Goal: Task Accomplishment & Management: Manage account settings

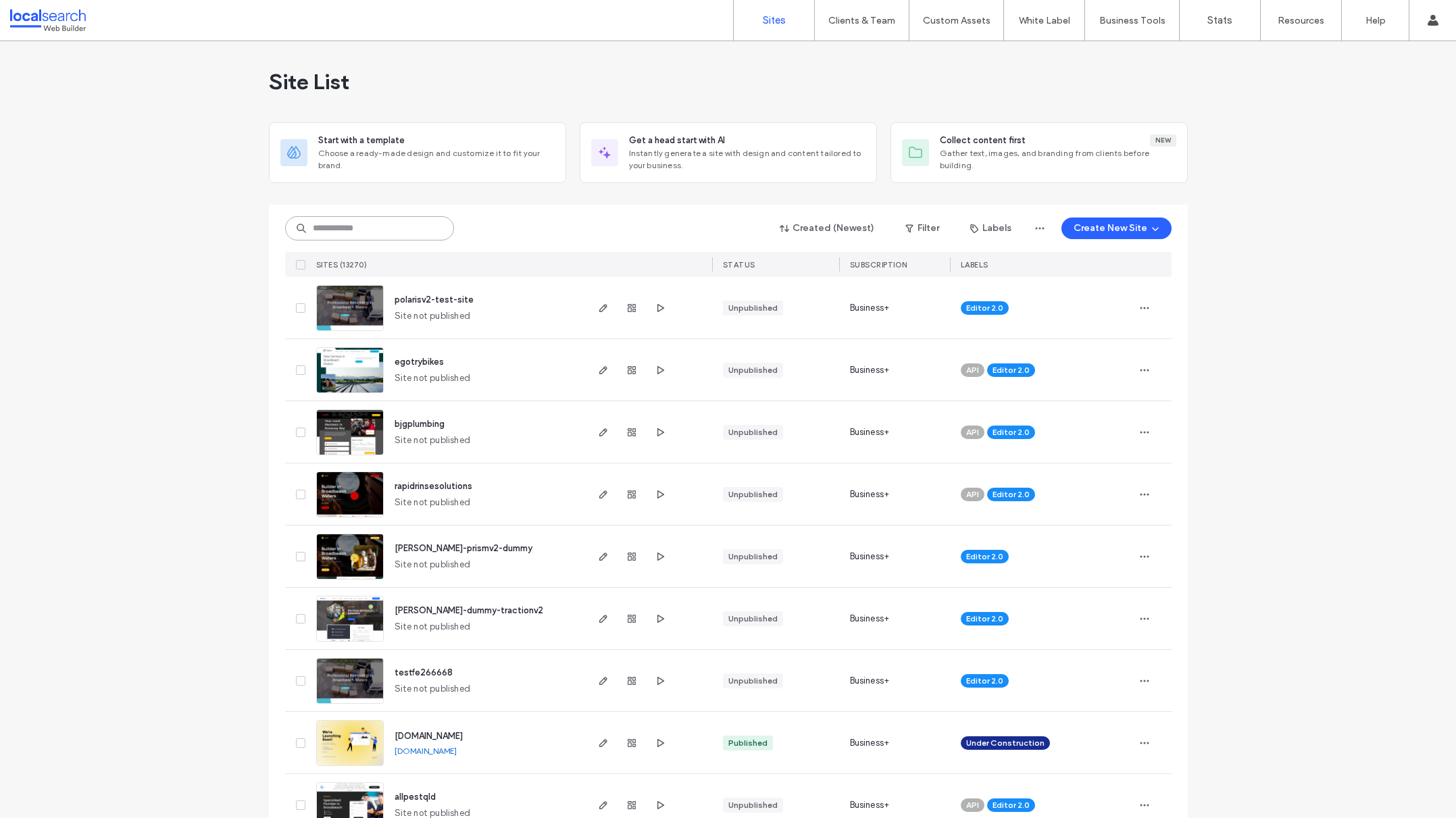
click at [337, 229] on input at bounding box center [370, 228] width 169 height 24
paste input "********"
type input "********"
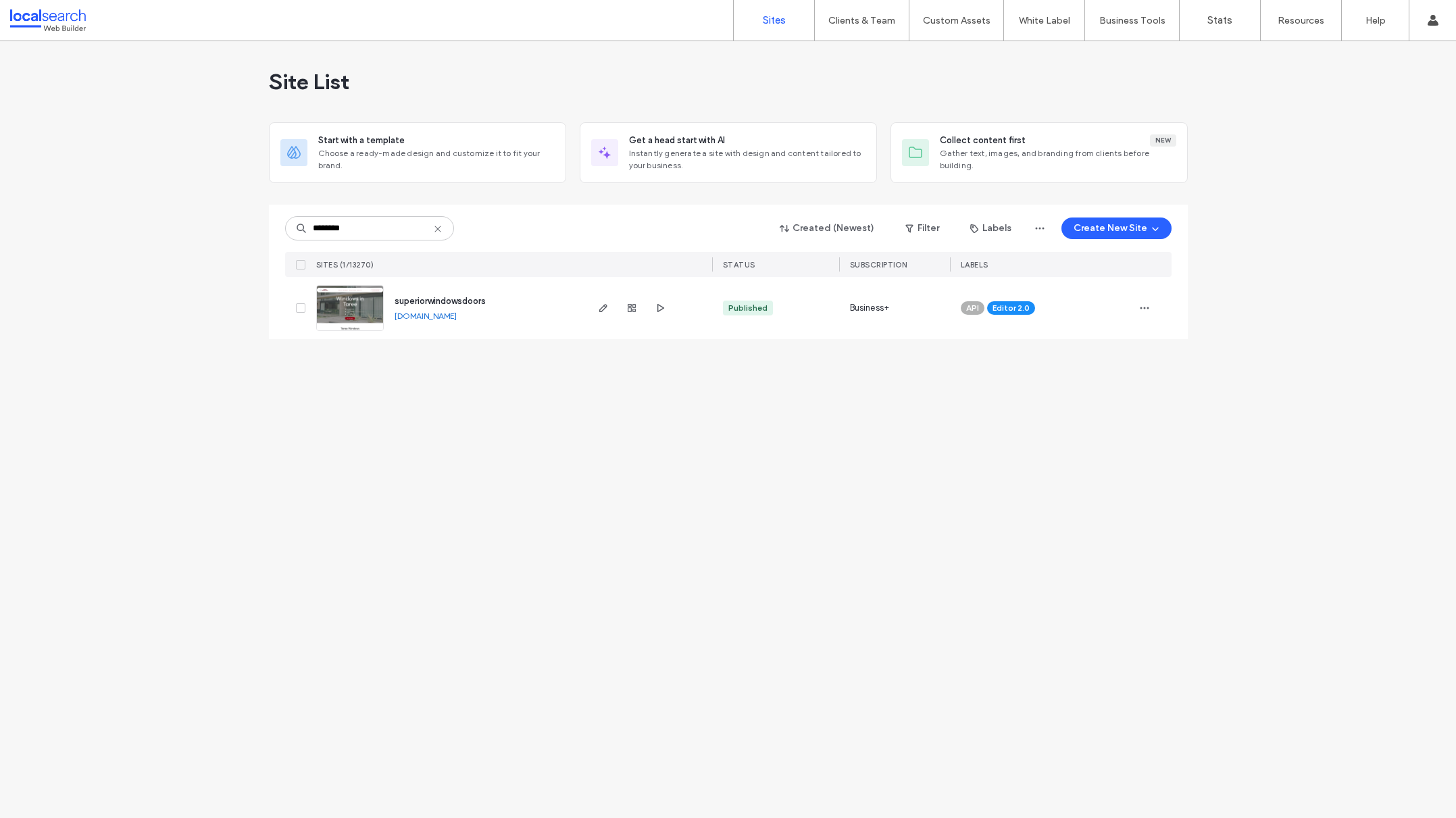
click at [868, 451] on div "Site List Start with a template Choose a ready-made design and customize it to …" at bounding box center [728, 429] width 1456 height 777
click at [1142, 312] on icon "button" at bounding box center [1144, 308] width 11 height 11
click at [1110, 343] on div "Assign Label" at bounding box center [1095, 351] width 121 height 26
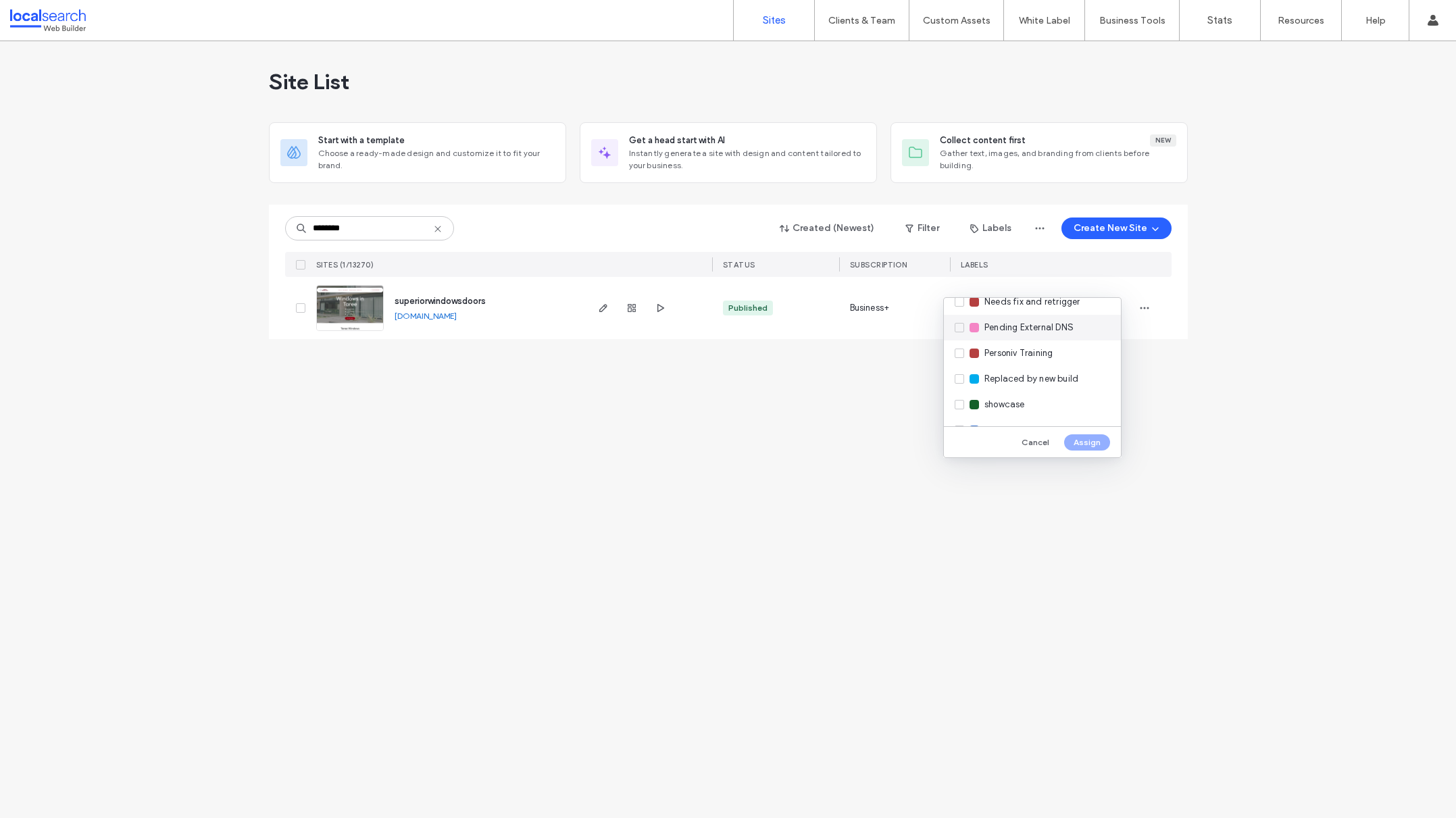
click at [1052, 326] on span "Pending External DNS" at bounding box center [1029, 327] width 89 height 13
click at [1099, 437] on button "Assign" at bounding box center [1087, 442] width 46 height 16
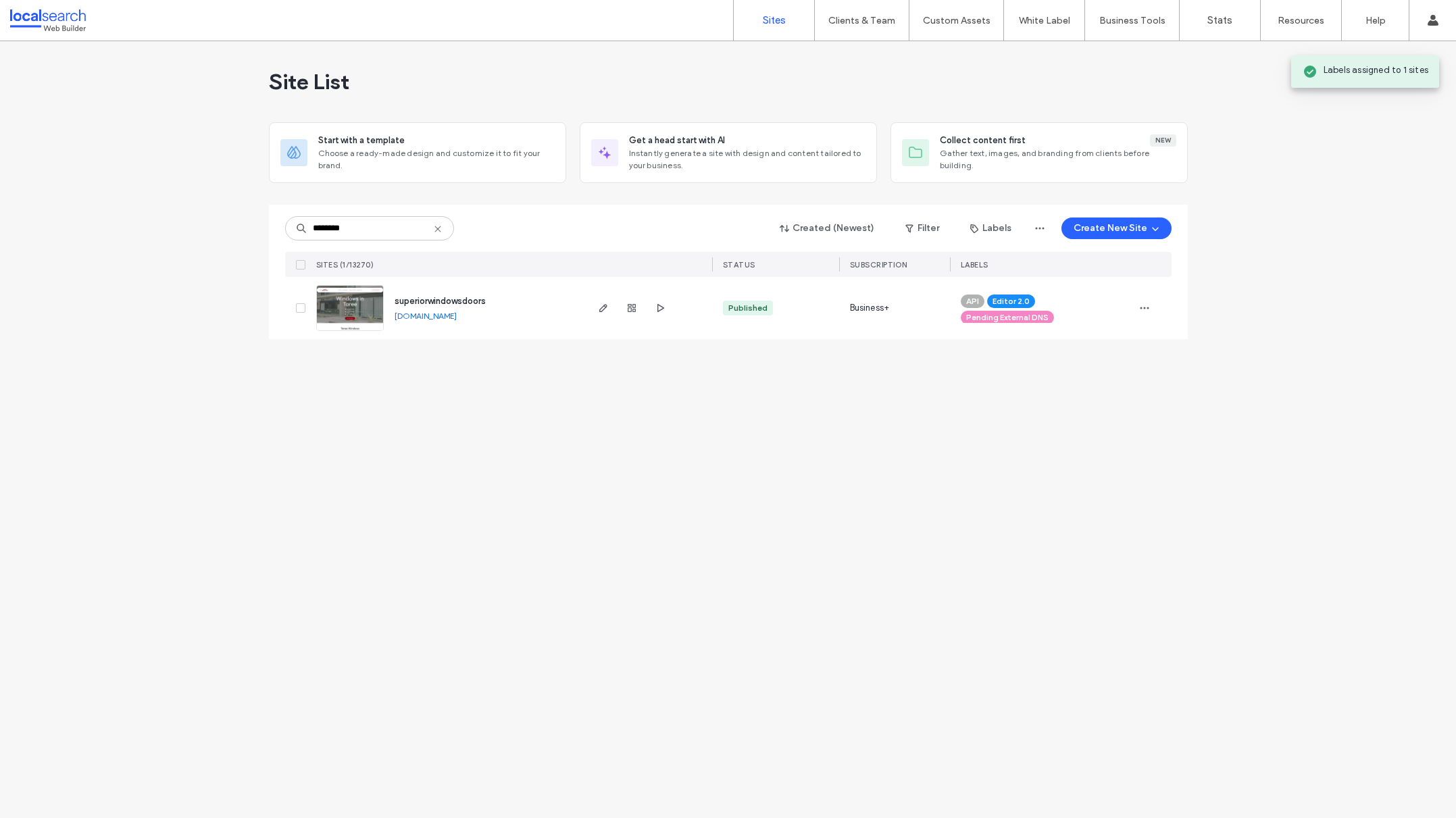
click at [833, 444] on div "Site List Start with a template Choose a ready-made design and customize it to …" at bounding box center [728, 429] width 1456 height 777
click at [607, 312] on icon "button" at bounding box center [603, 308] width 11 height 11
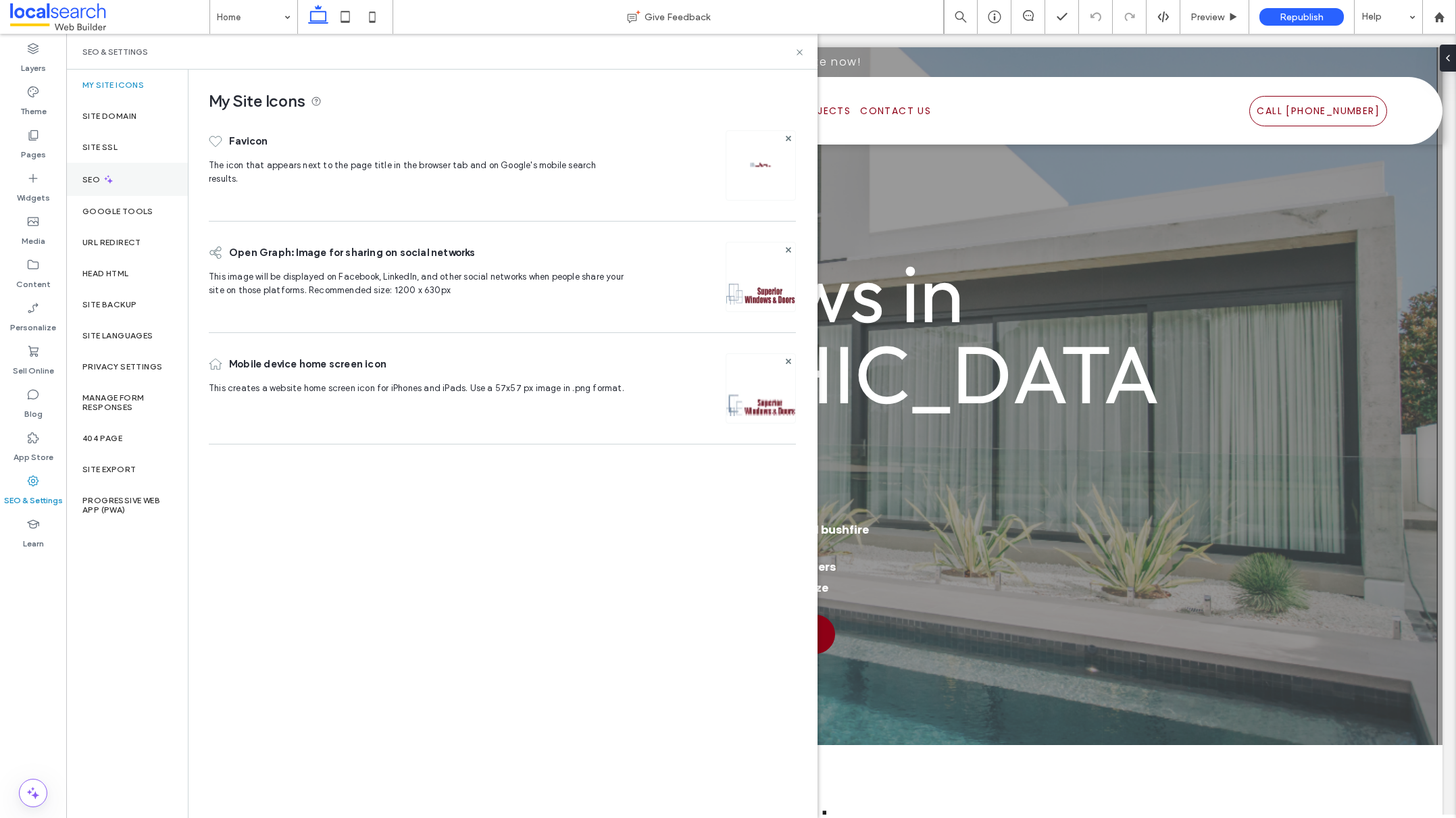
click at [117, 163] on div "SEO" at bounding box center [126, 179] width 121 height 33
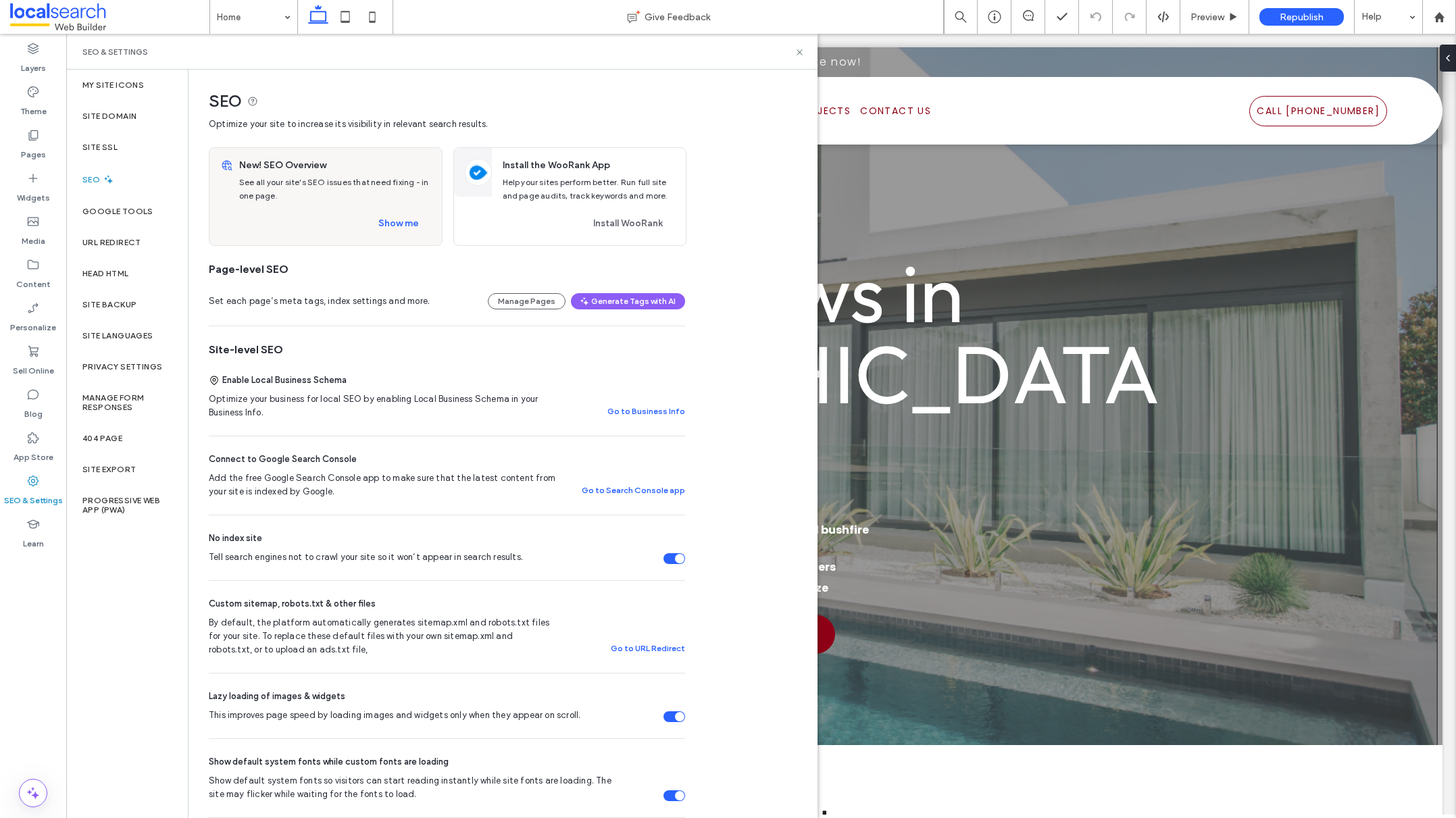
click at [677, 560] on div "Tell search engines not to crawl your site so it won’t appear in search results." at bounding box center [679, 558] width 10 height 10
click at [137, 116] on div "Site Domain" at bounding box center [126, 116] width 121 height 31
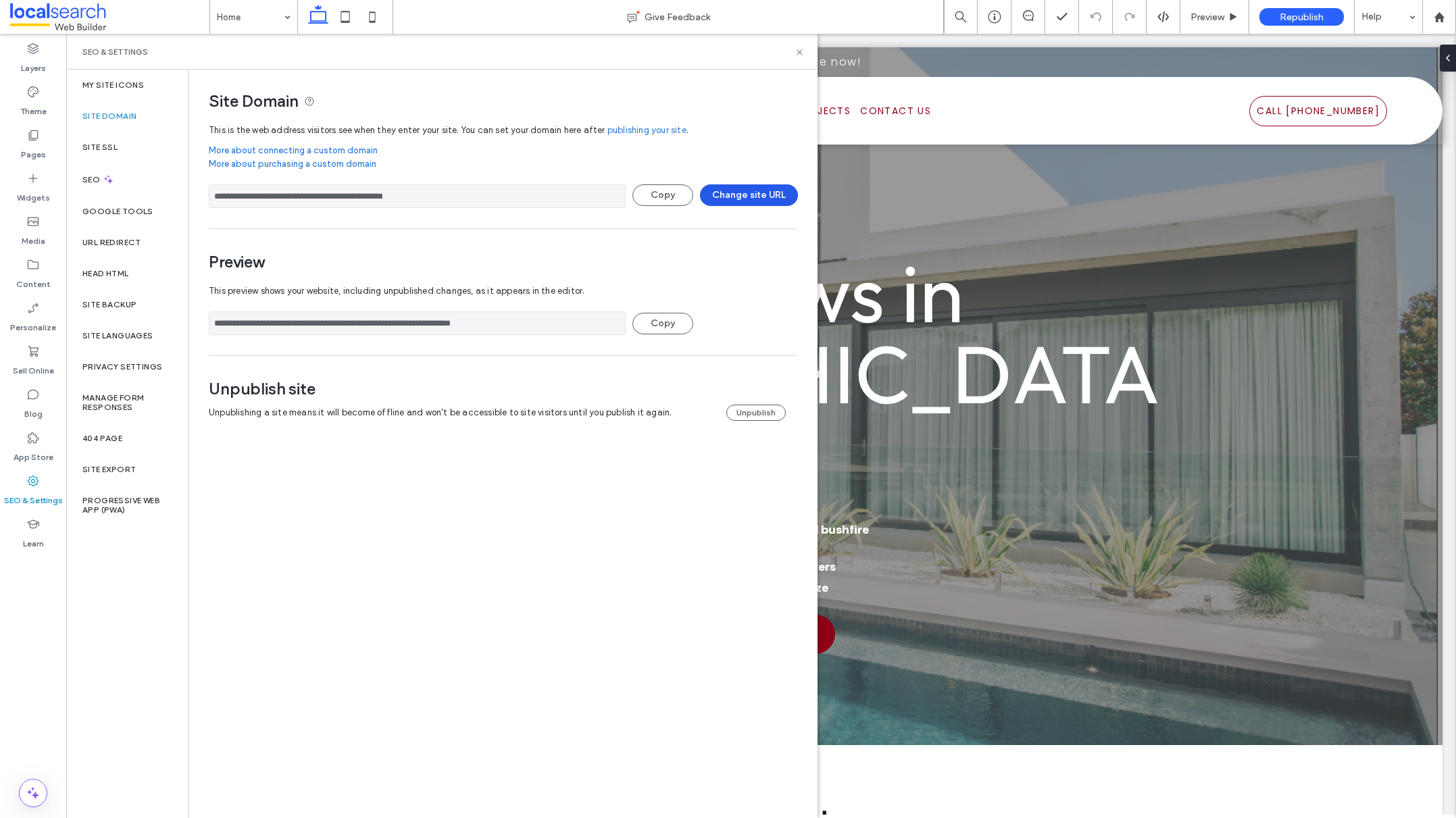
click at [760, 195] on button "Change site URL" at bounding box center [749, 195] width 98 height 21
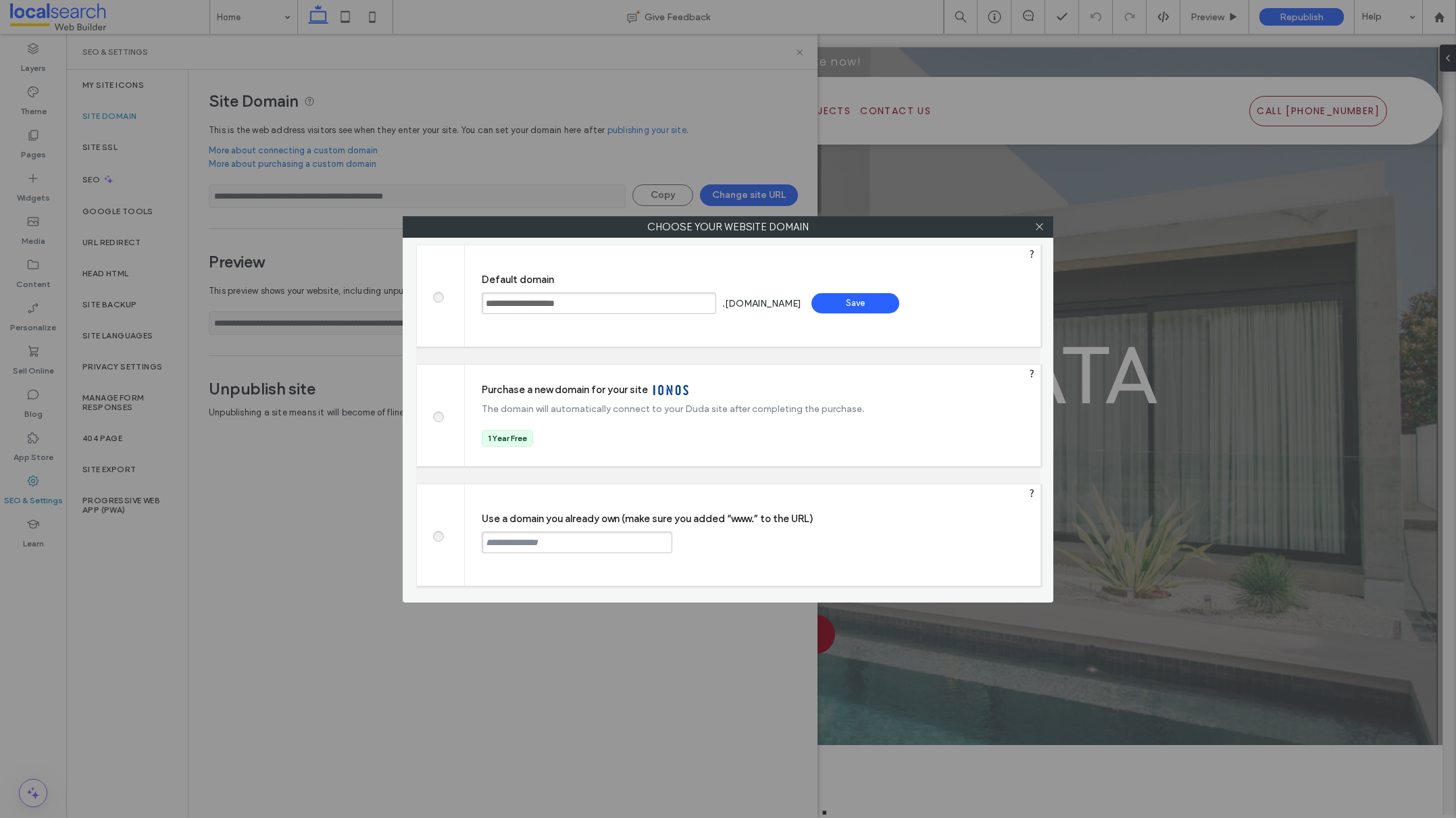
click at [543, 550] on input "text" at bounding box center [577, 542] width 190 height 21
paste input "**********"
type input "**********"
click at [731, 545] on div "Continue" at bounding box center [723, 542] width 88 height 21
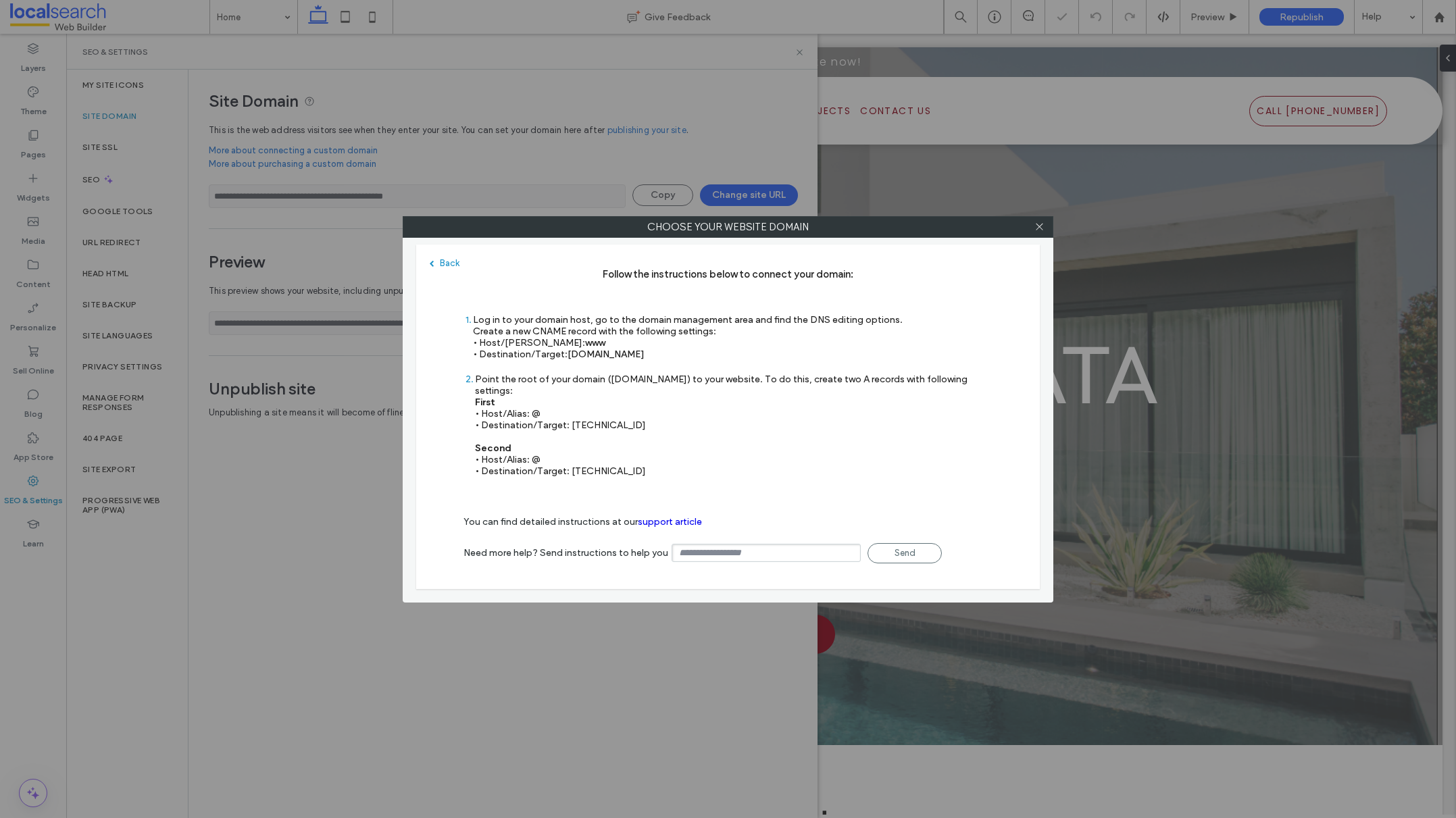
type input "**********"
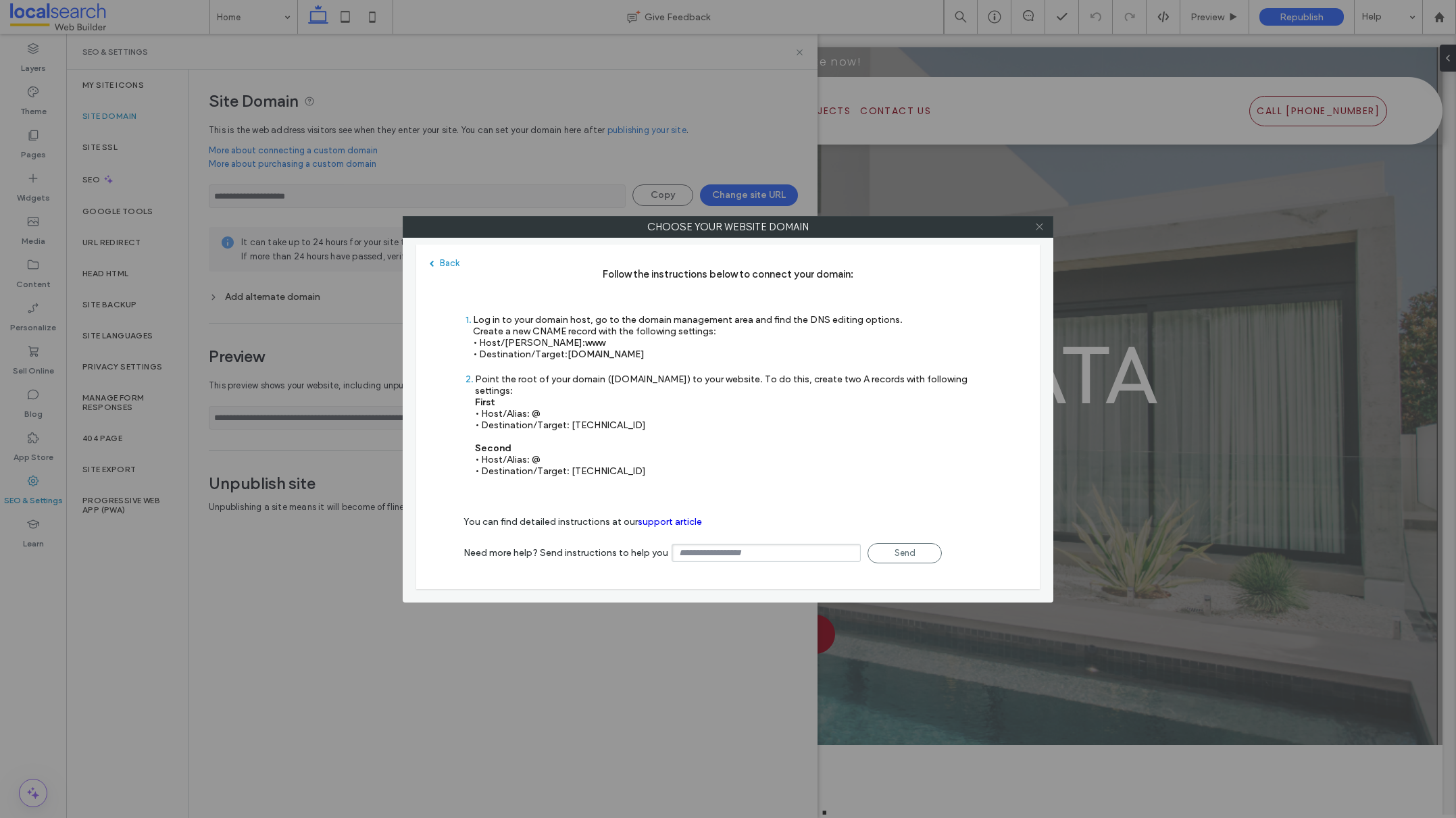
click at [1041, 229] on use at bounding box center [1038, 226] width 7 height 7
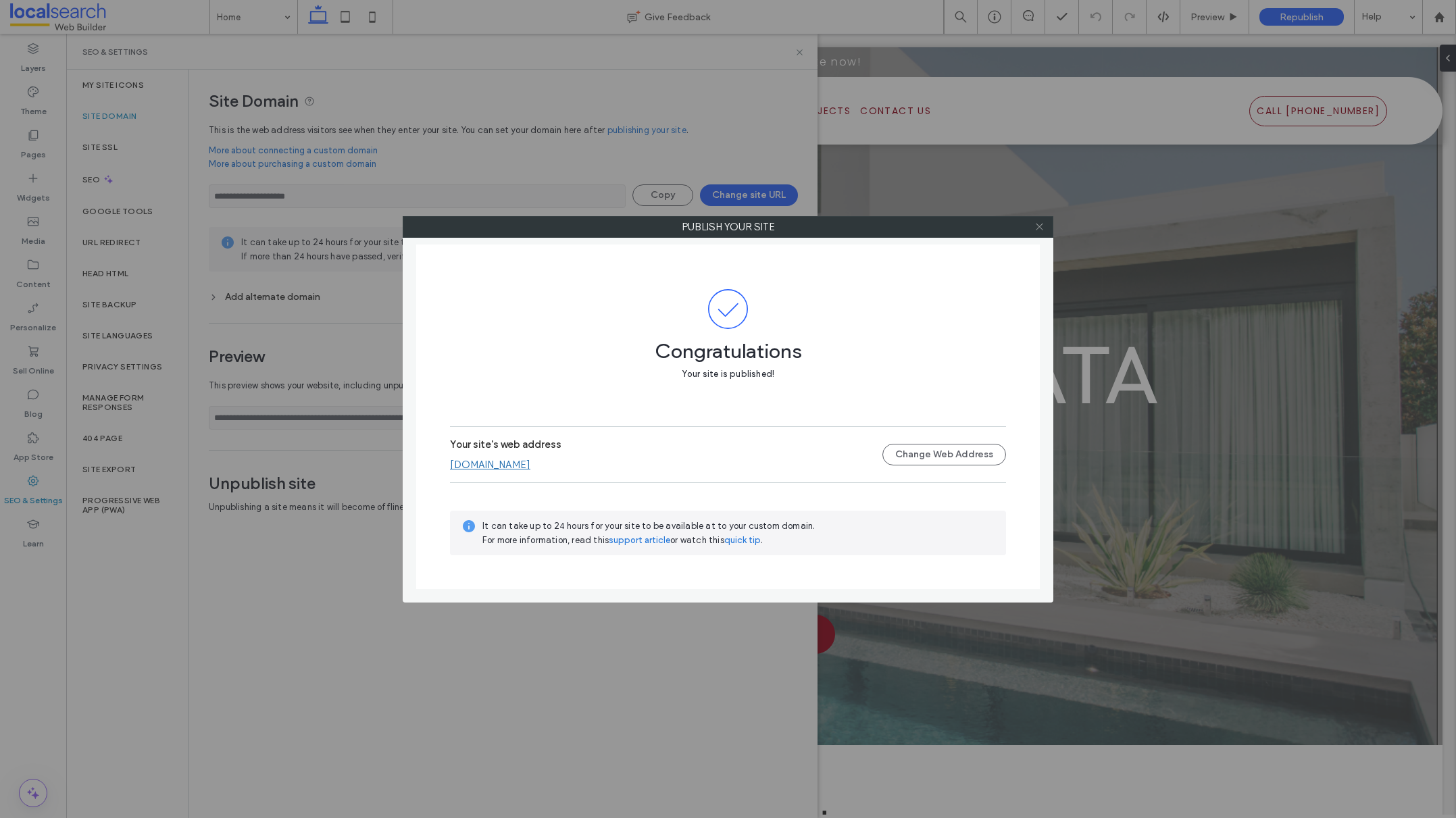
click at [1041, 229] on icon at bounding box center [1040, 226] width 10 height 10
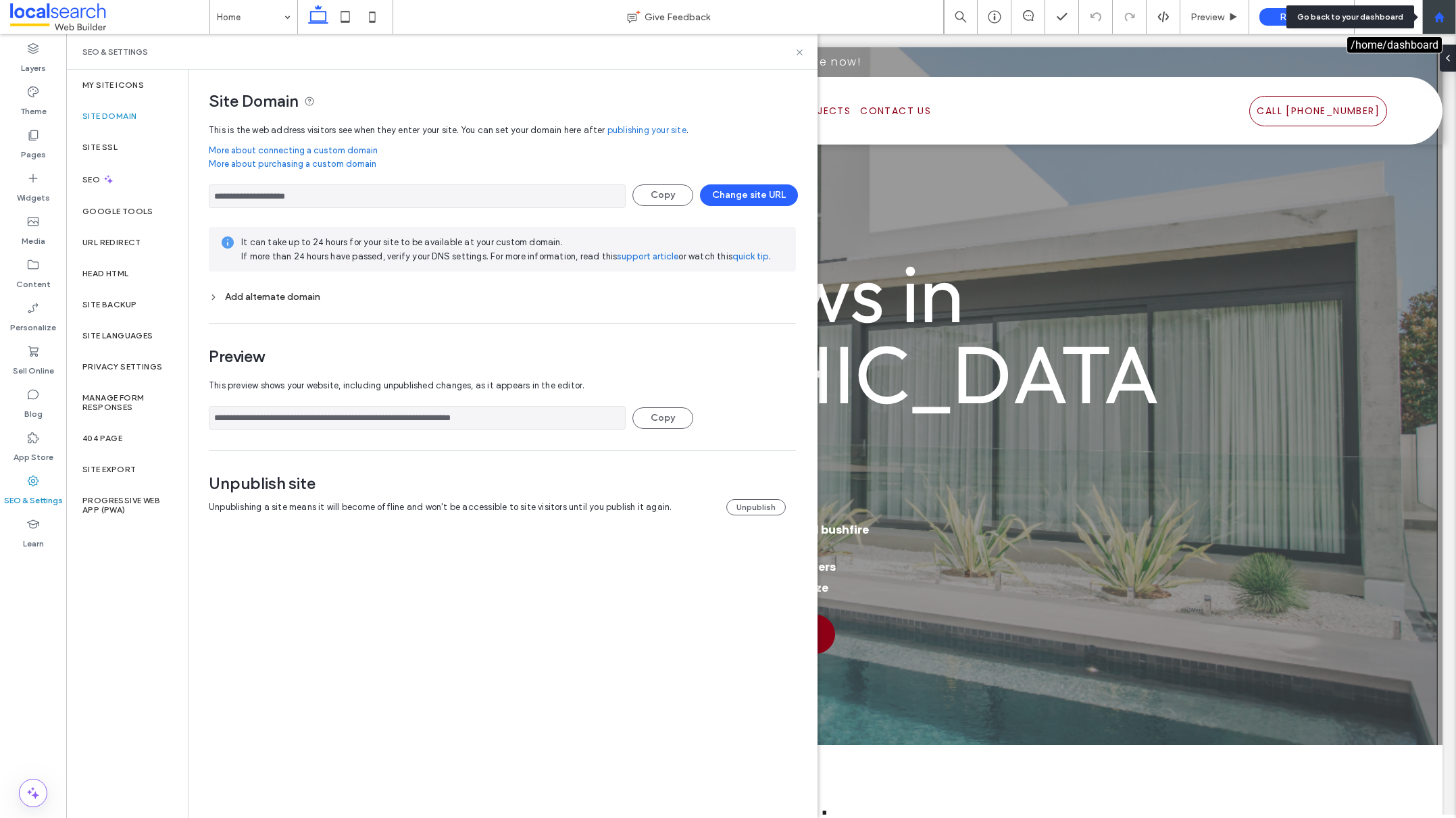
click at [1431, 12] on div at bounding box center [1439, 18] width 32 height 12
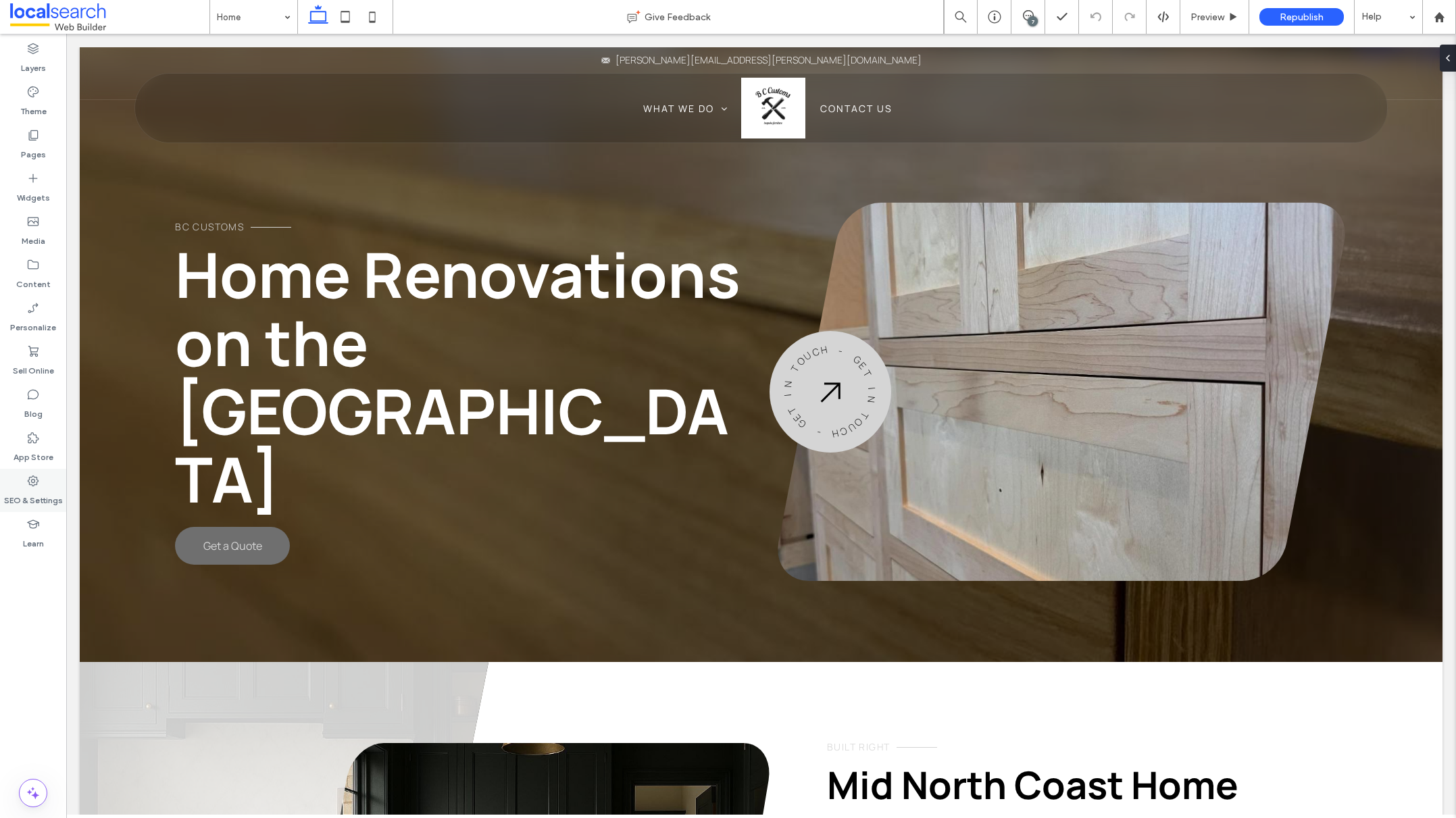
click at [25, 487] on div "SEO & Settings" at bounding box center [33, 490] width 66 height 43
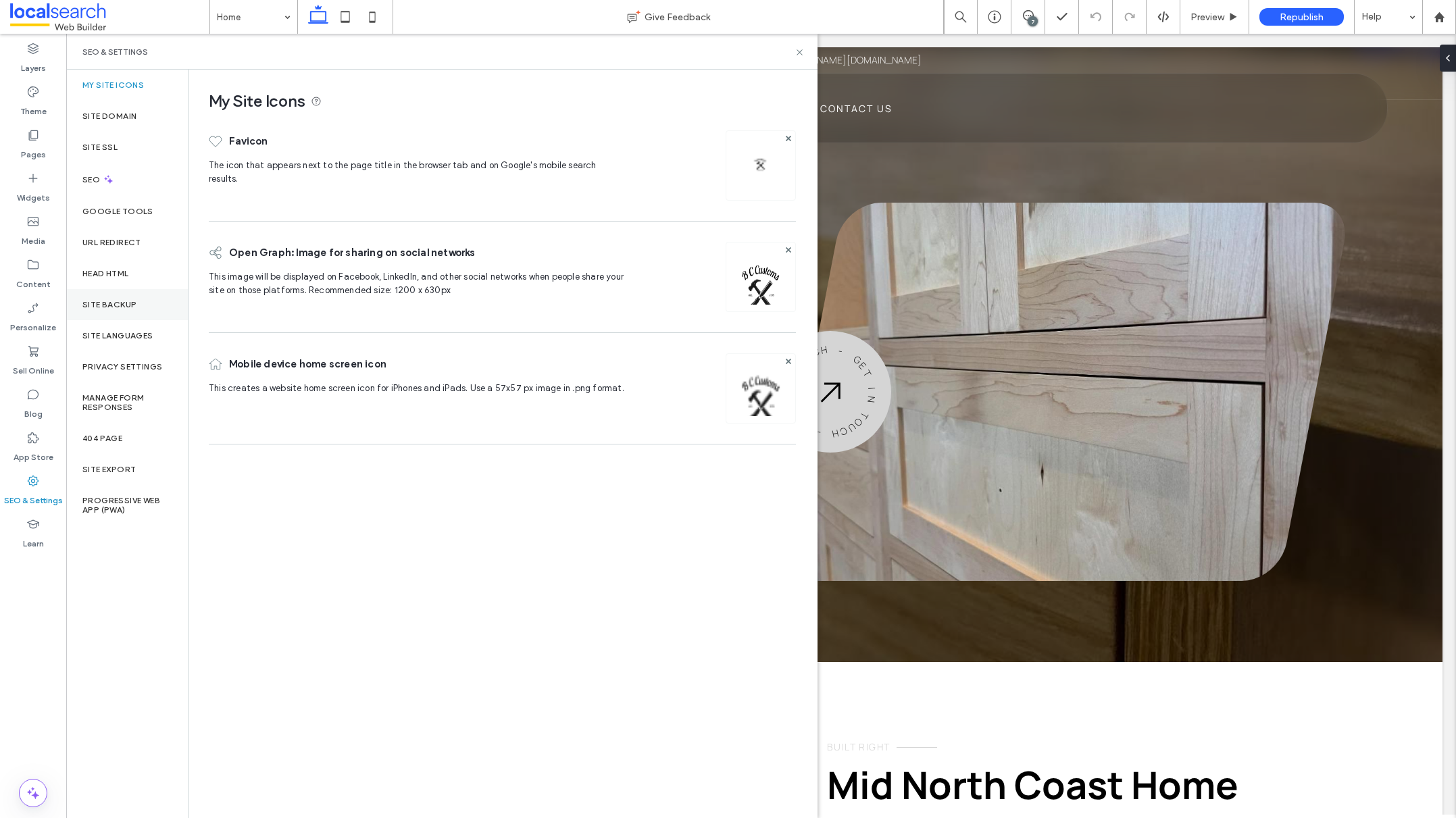
click at [115, 302] on label "Site Backup" at bounding box center [109, 304] width 54 height 10
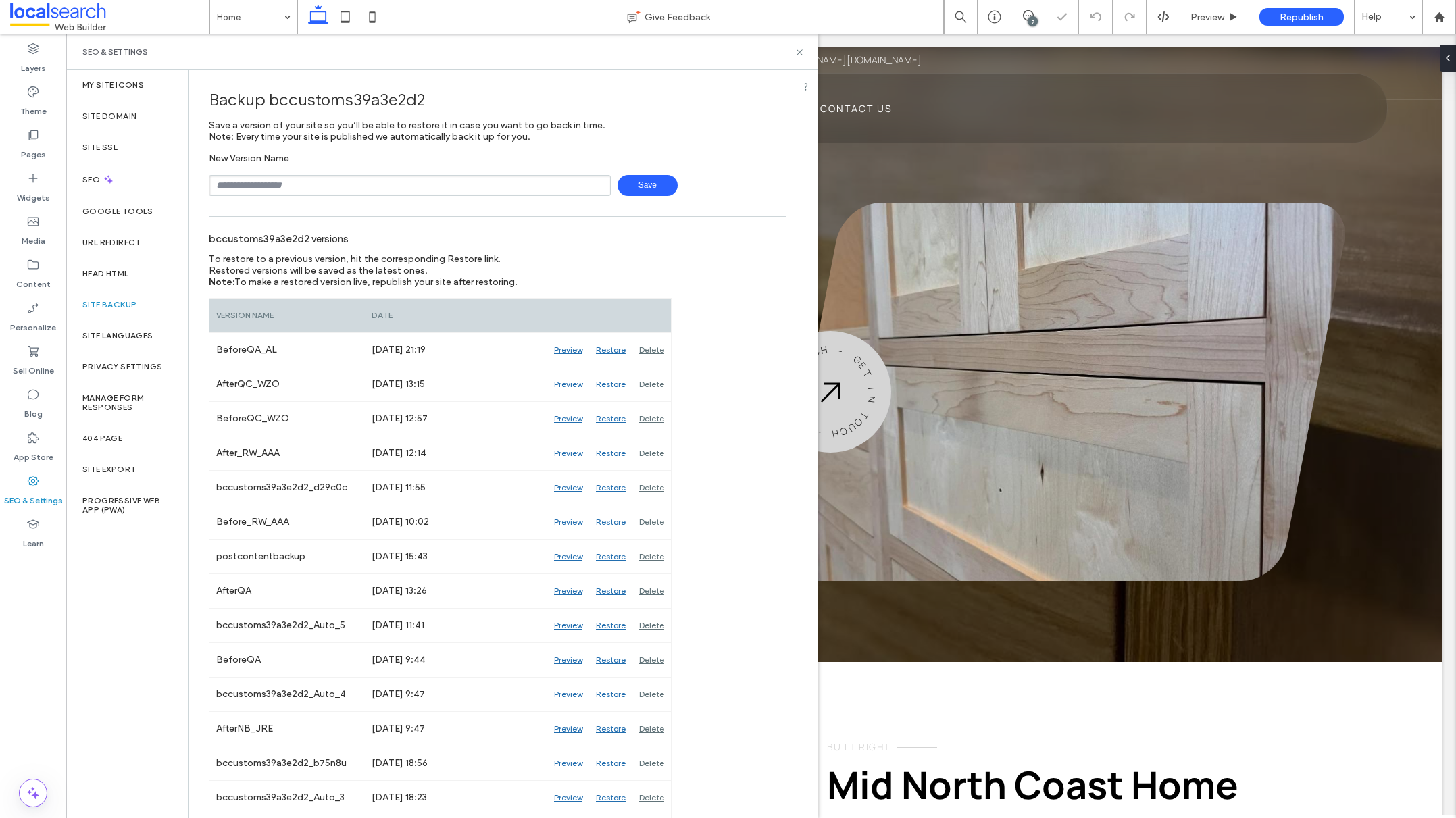
click at [347, 179] on input "text" at bounding box center [410, 185] width 402 height 21
type input "**********"
click at [991, 24] on div at bounding box center [994, 17] width 34 height 34
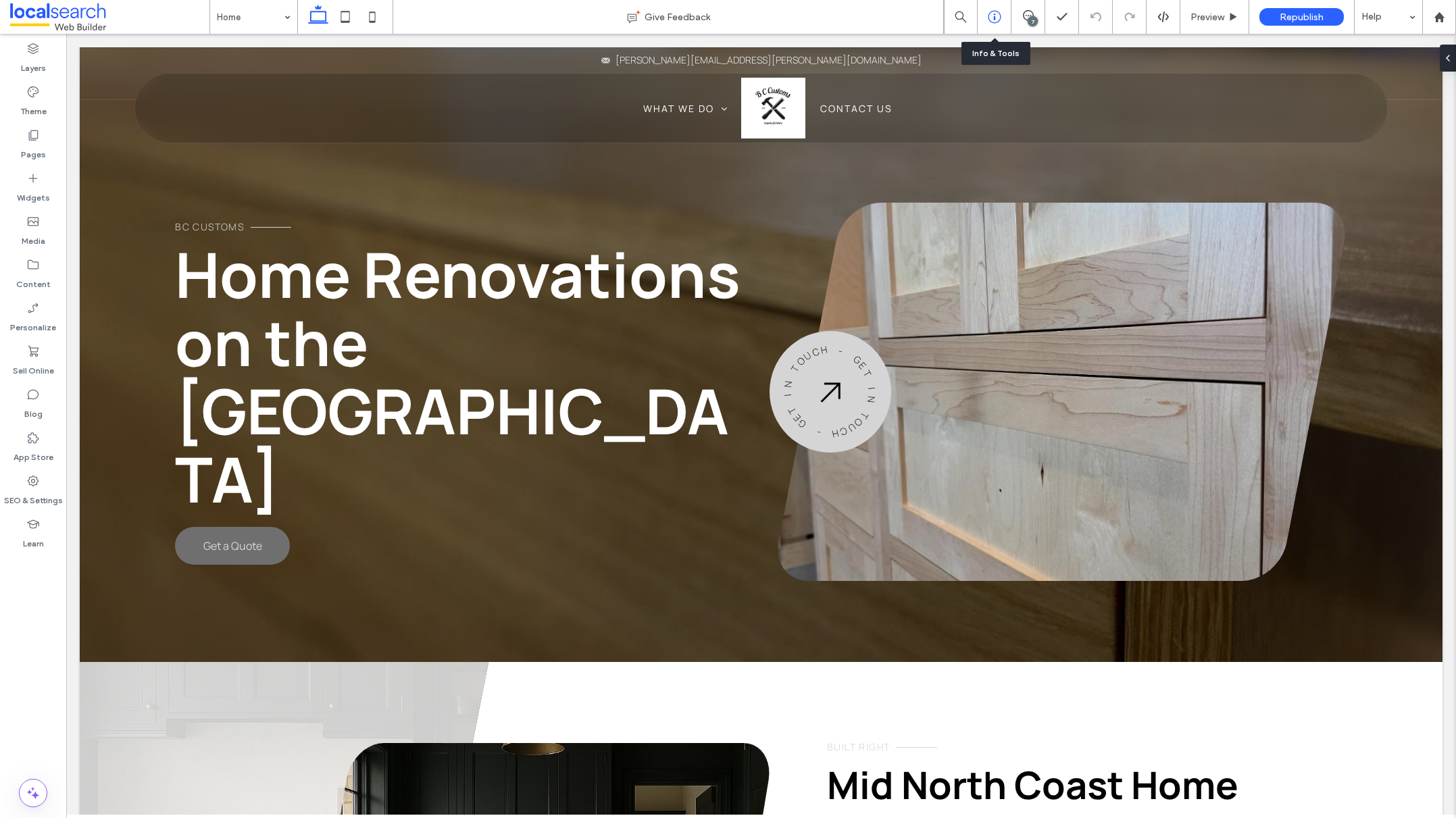
click at [1001, 15] on div at bounding box center [993, 17] width 33 height 13
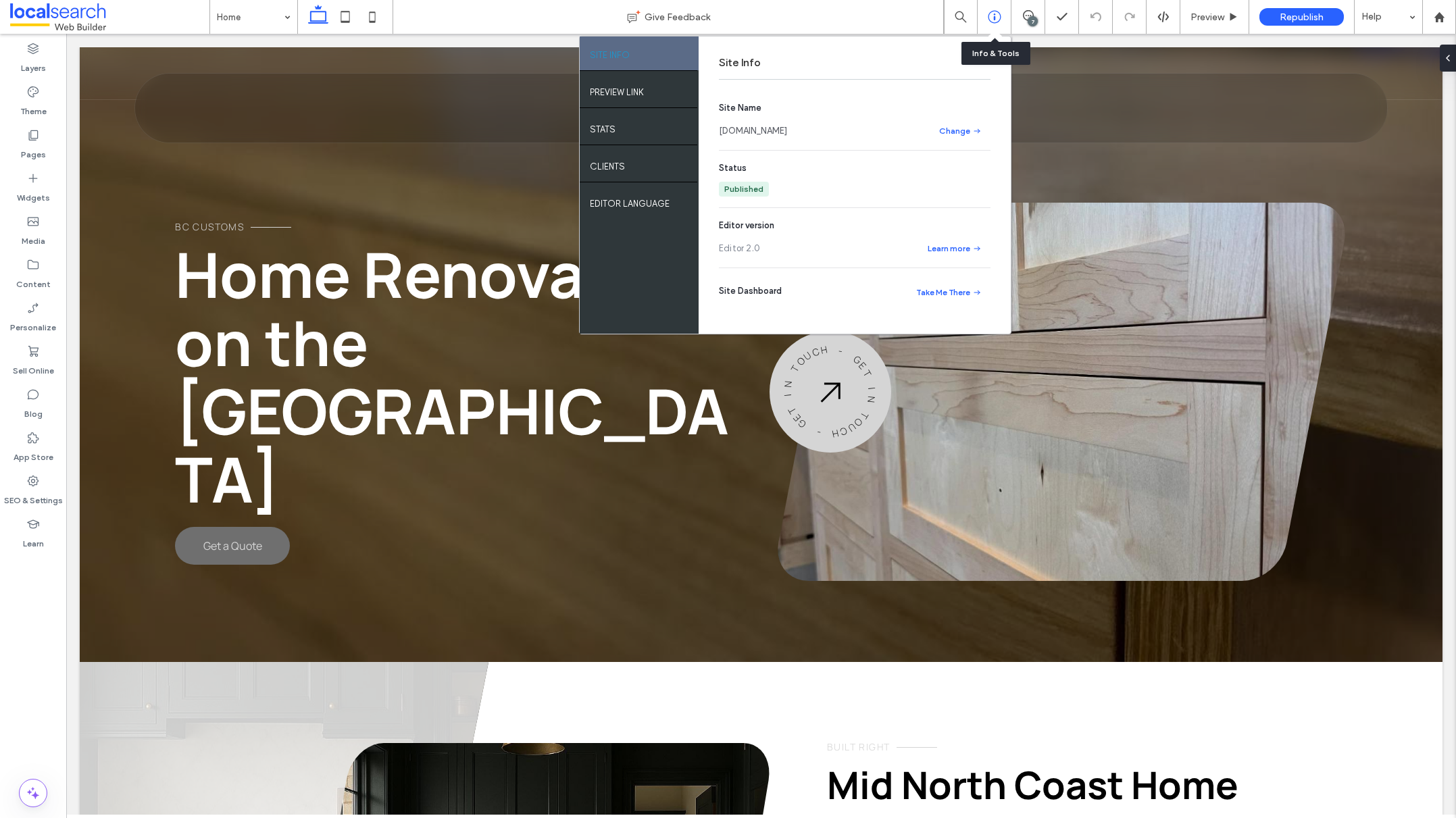
click at [993, 13] on use at bounding box center [993, 17] width 13 height 12
click at [1285, 18] on span "Republish" at bounding box center [1302, 18] width 44 height 12
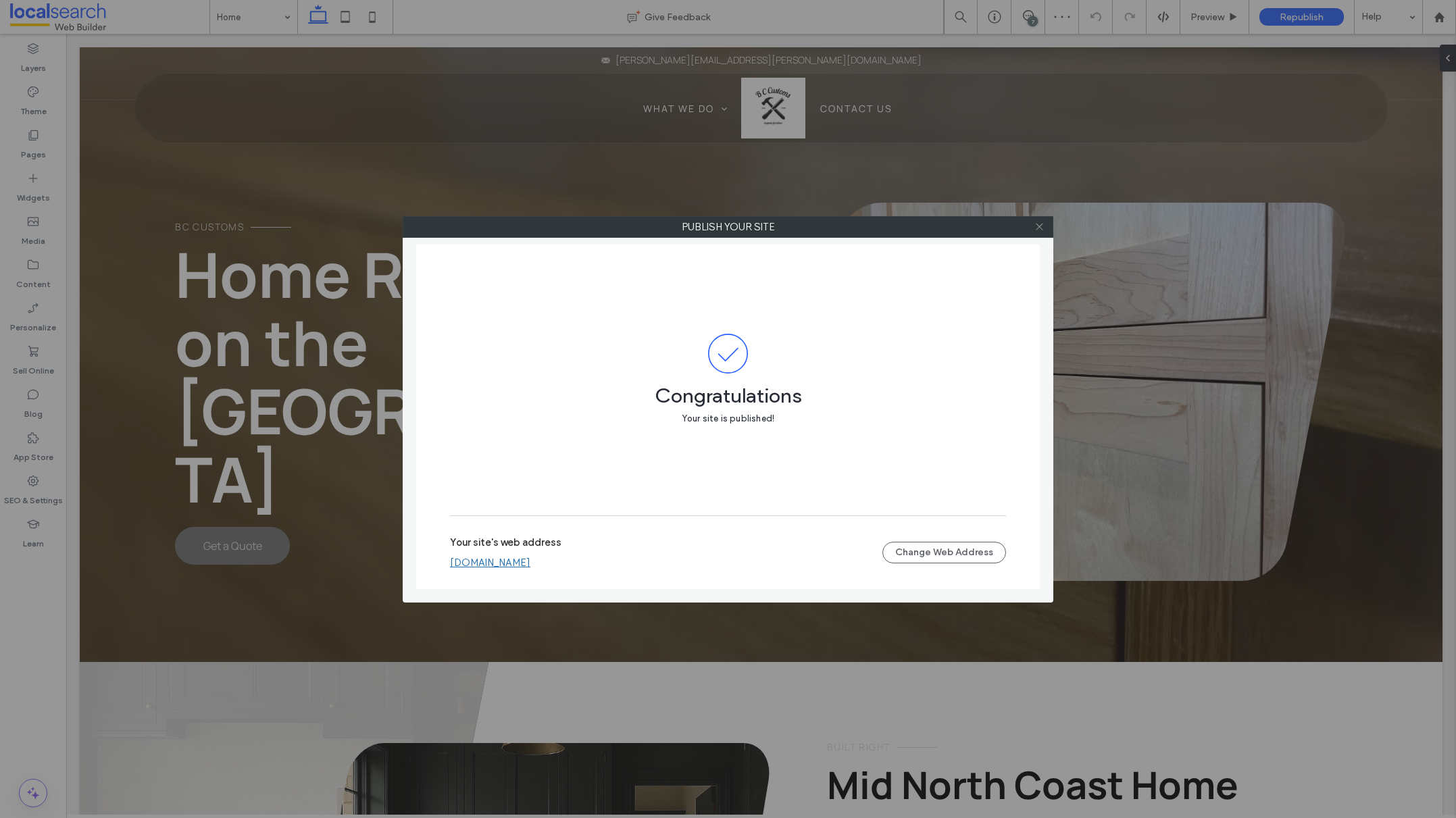
click at [1043, 225] on icon at bounding box center [1040, 226] width 10 height 10
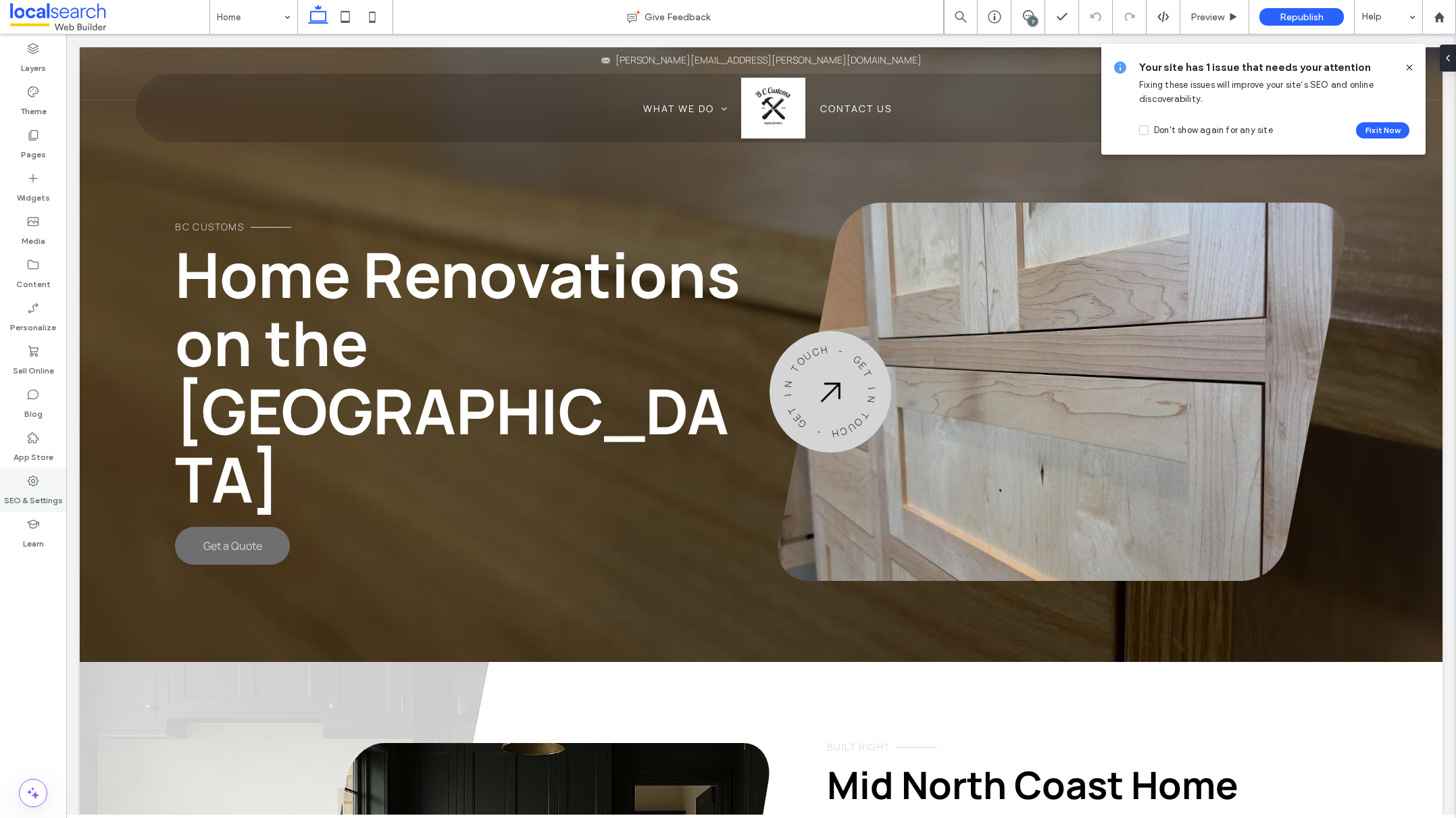
click at [39, 481] on icon at bounding box center [33, 481] width 13 height 13
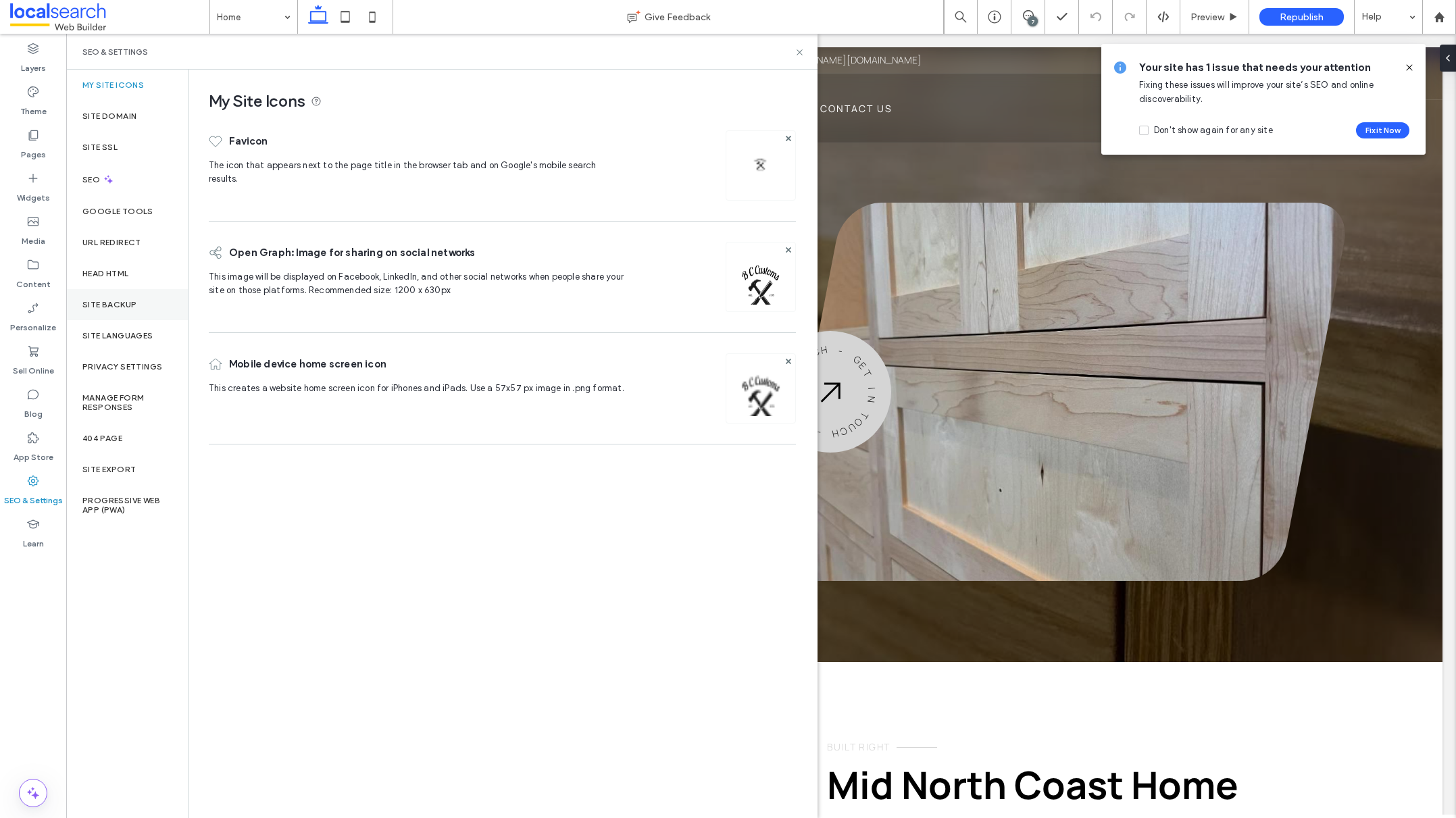
click at [135, 307] on label "Site Backup" at bounding box center [109, 304] width 54 height 10
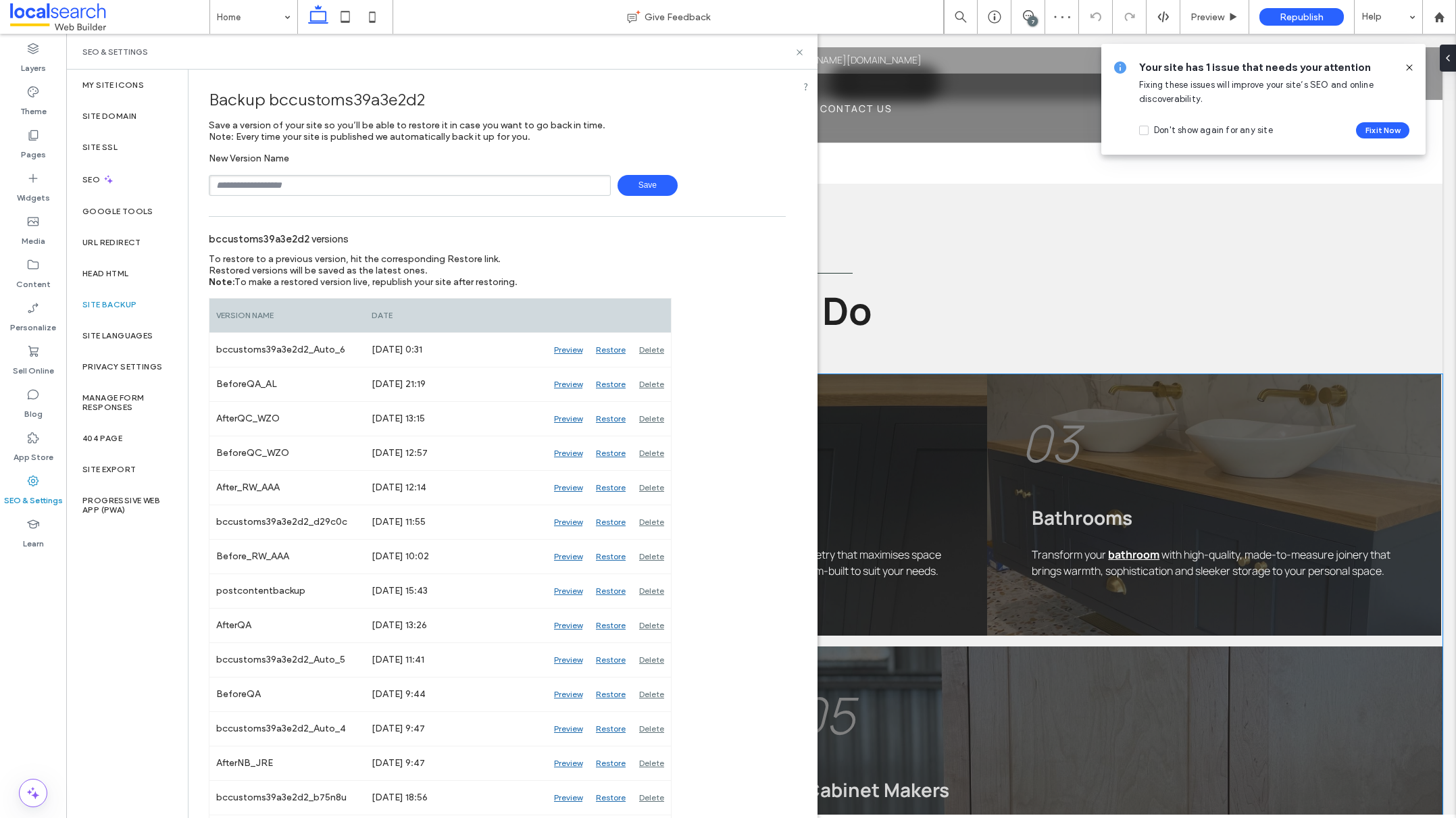
scroll to position [1101, 0]
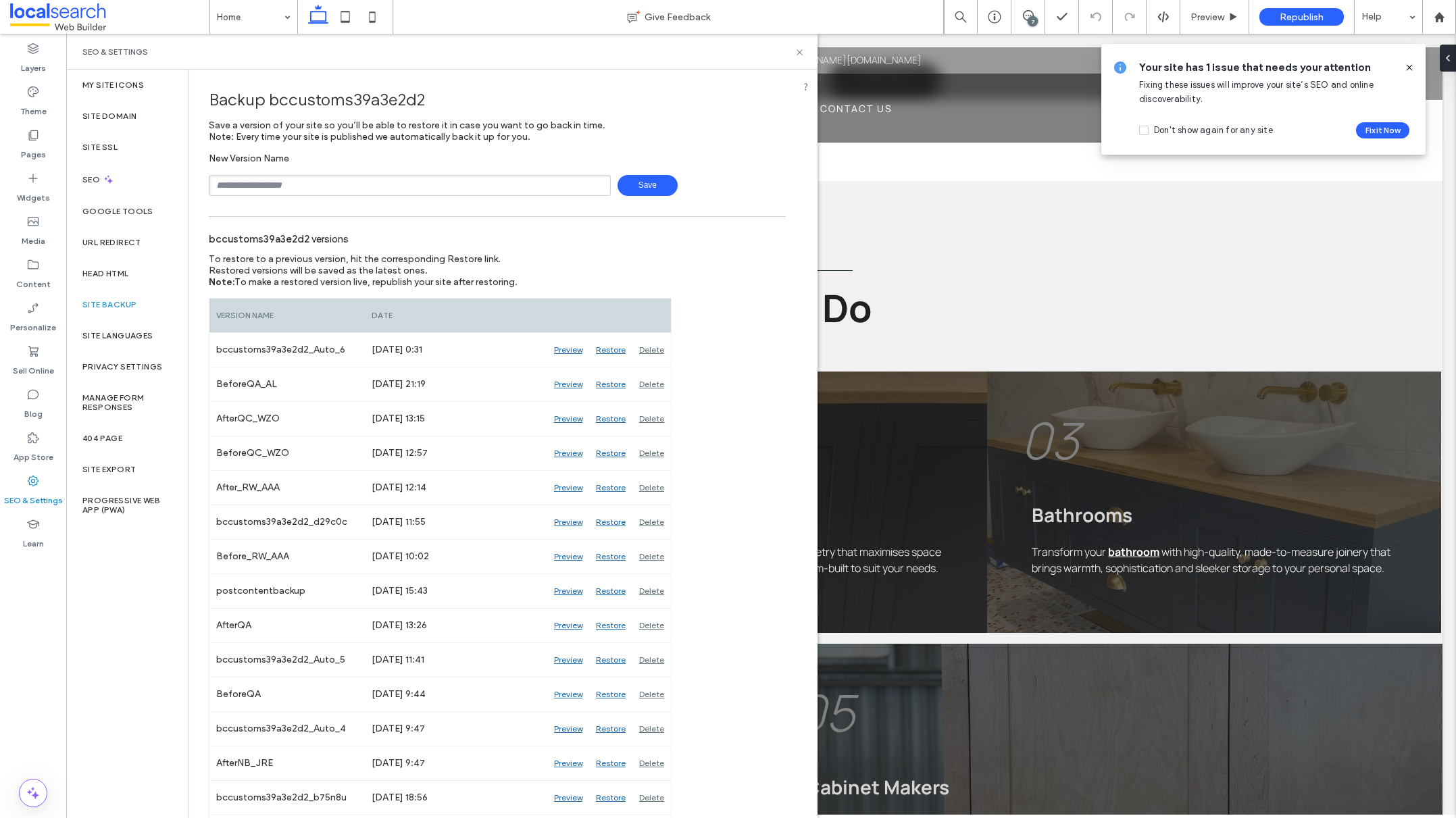
click at [324, 182] on input "text" at bounding box center [410, 185] width 402 height 21
type input "**********"
click at [1024, 4] on div "7" at bounding box center [1028, 17] width 34 height 34
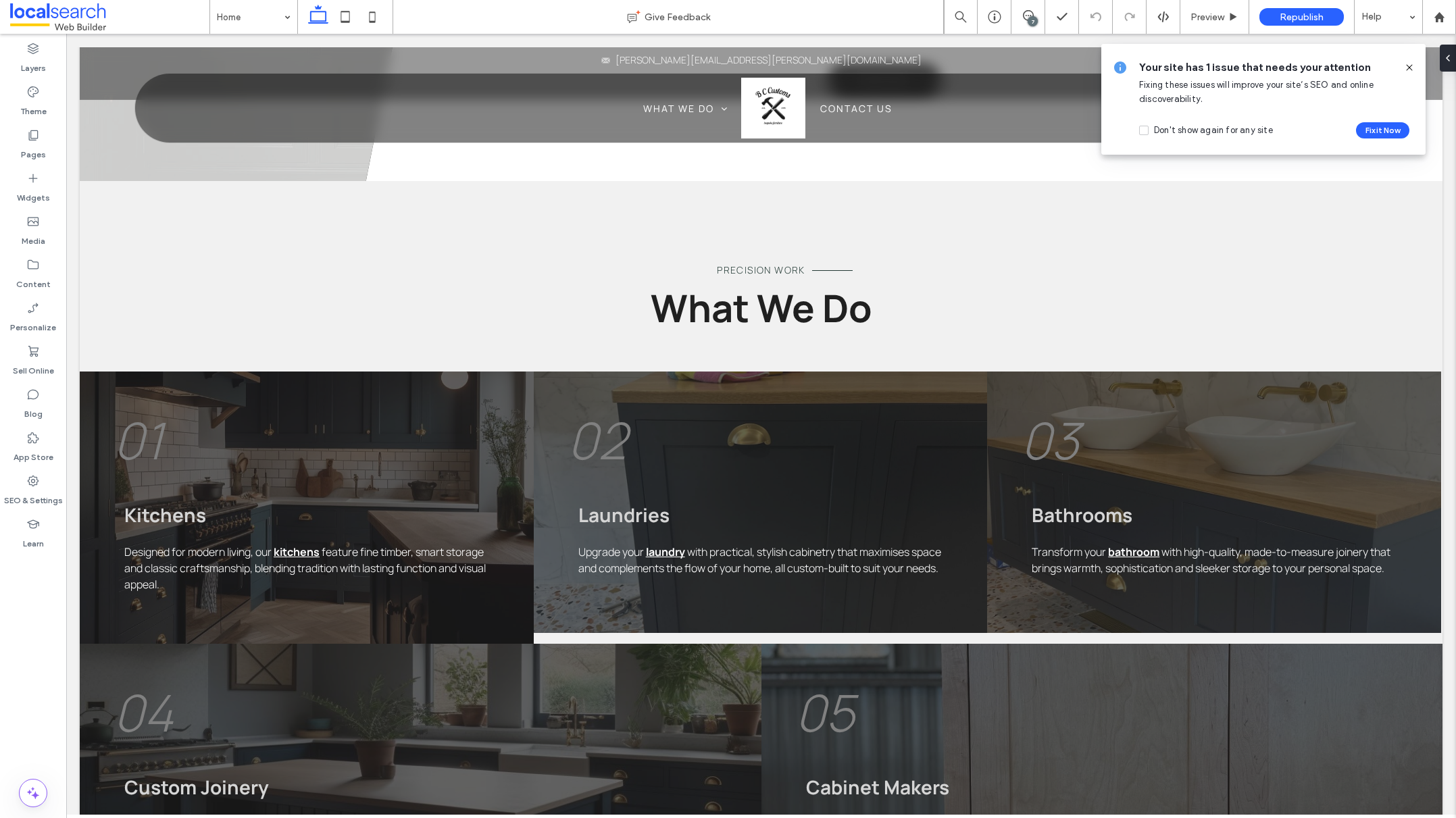
click at [1411, 68] on icon at bounding box center [1409, 68] width 11 height 11
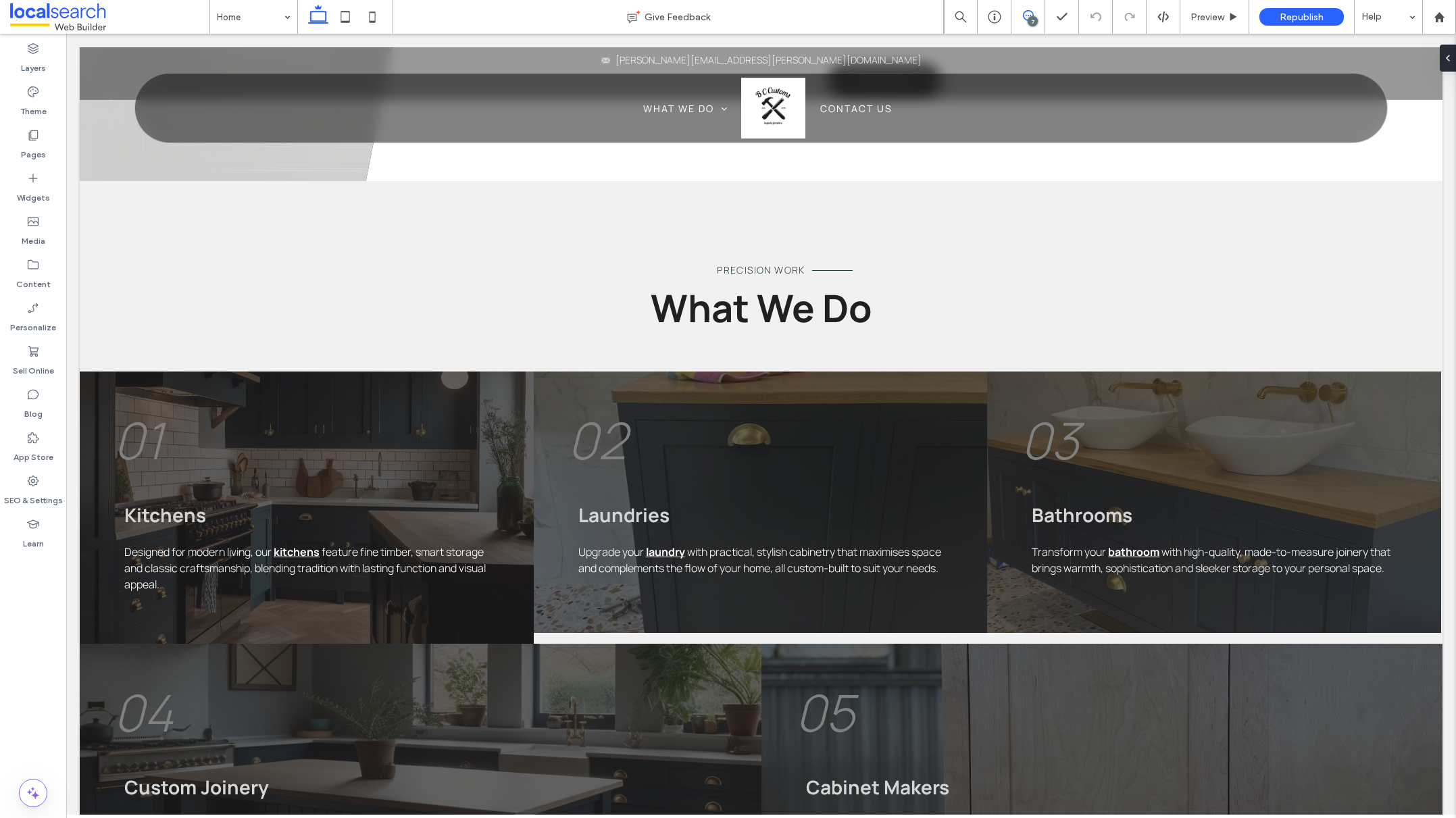
click at [1023, 20] on icon at bounding box center [1028, 15] width 11 height 11
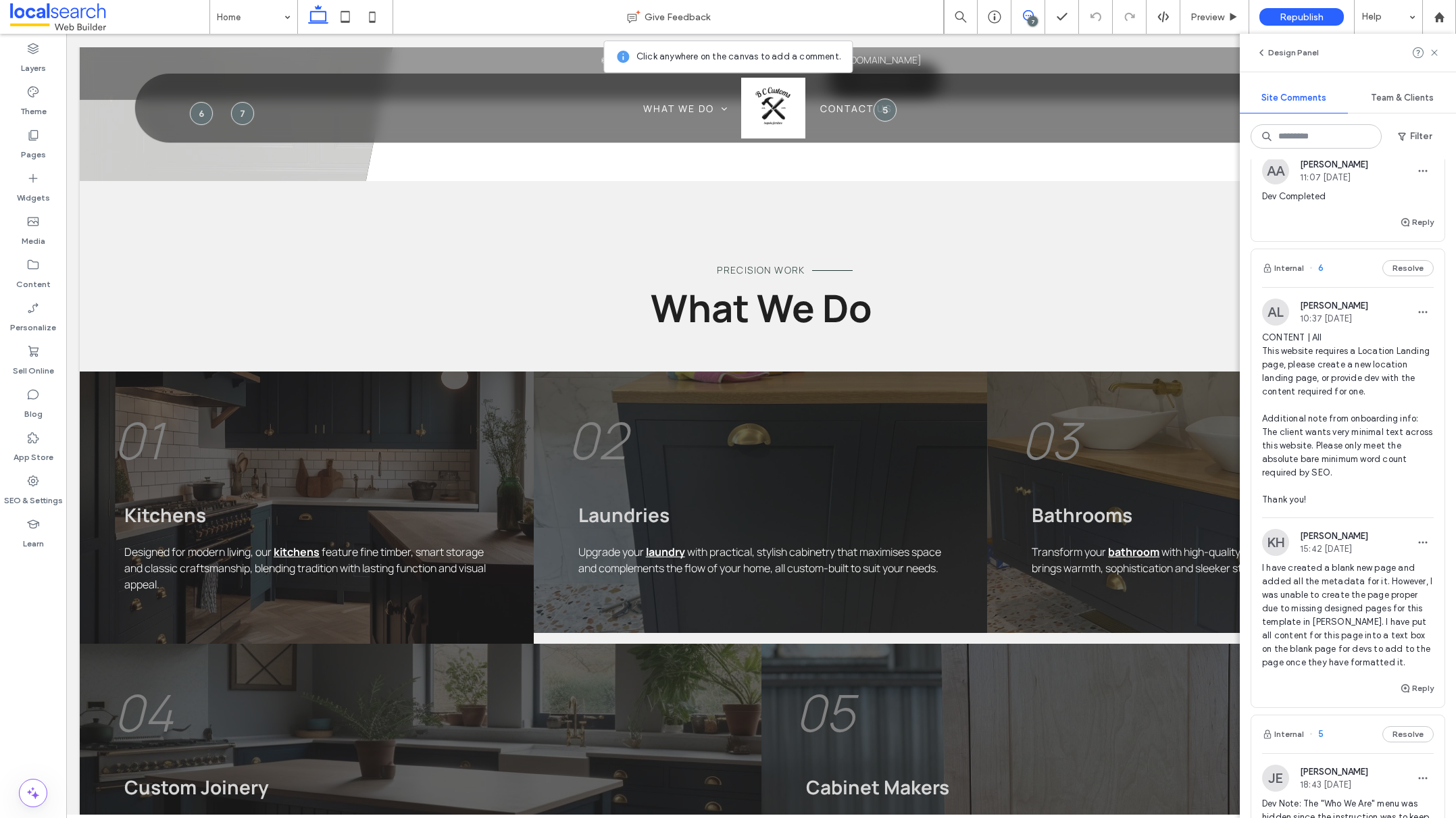
scroll to position [35, 0]
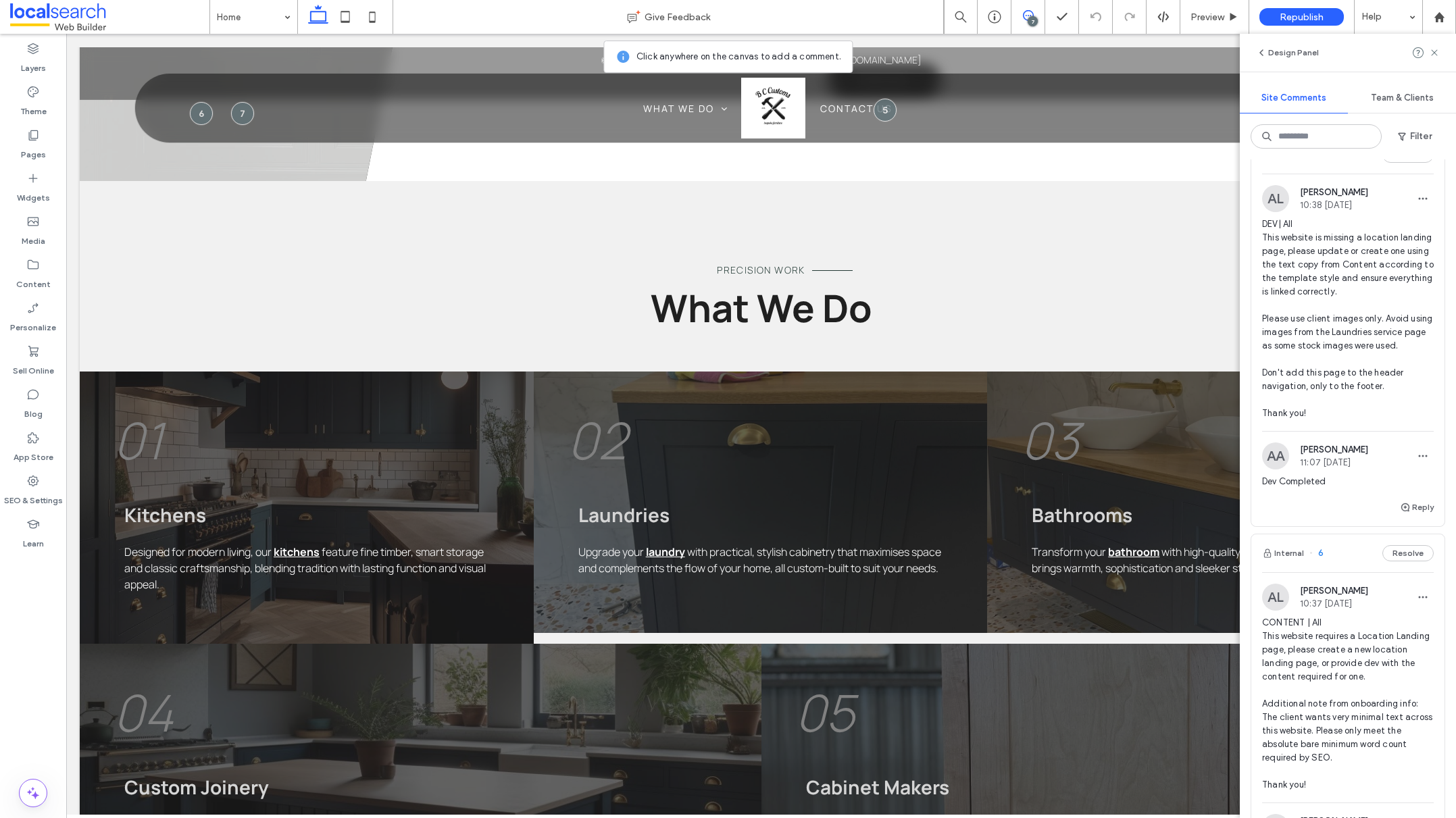
click at [1381, 279] on span "DEV| All This website is missing a location landing page, please update or crea…" at bounding box center [1347, 319] width 171 height 203
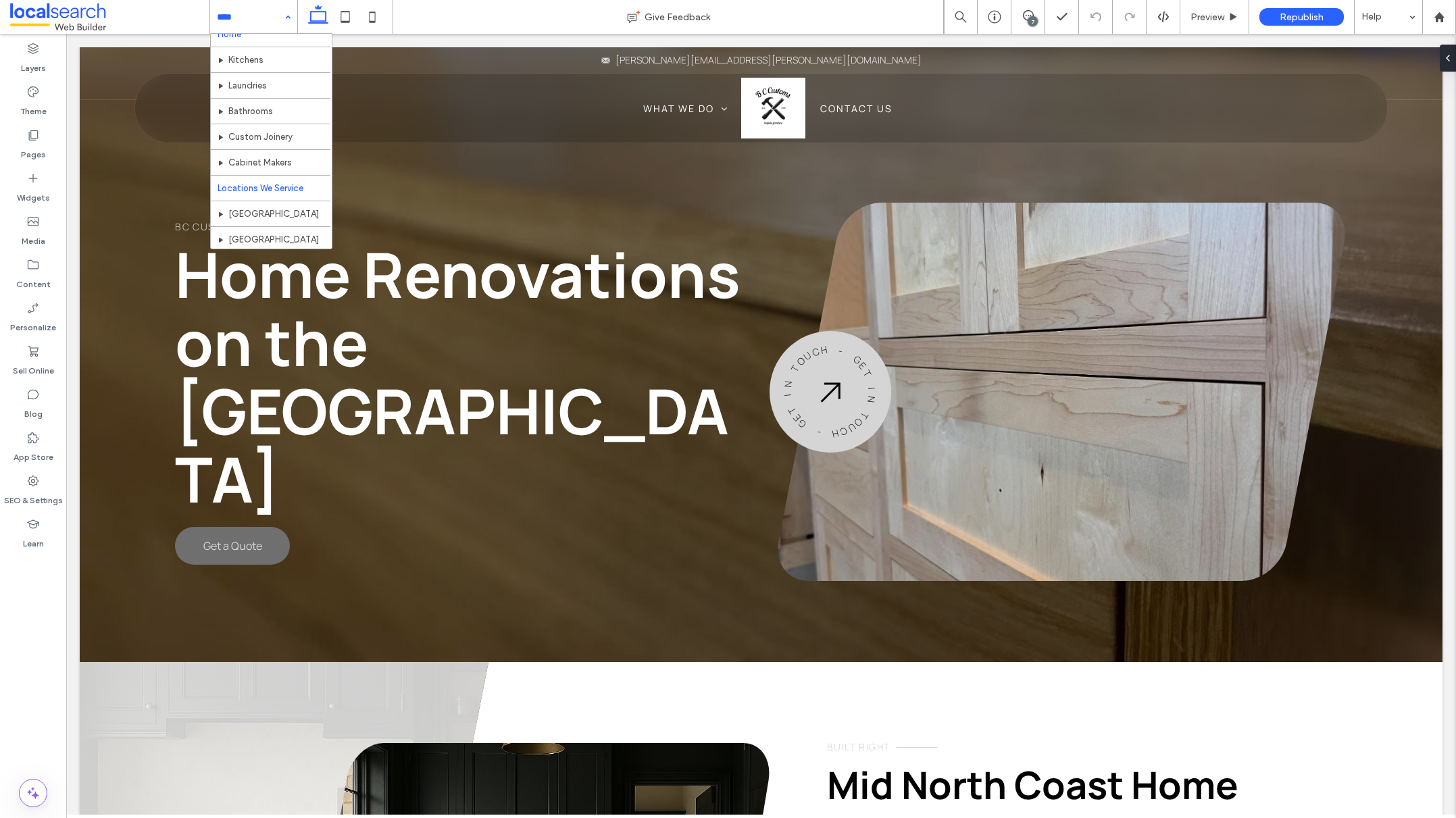
scroll to position [65, 0]
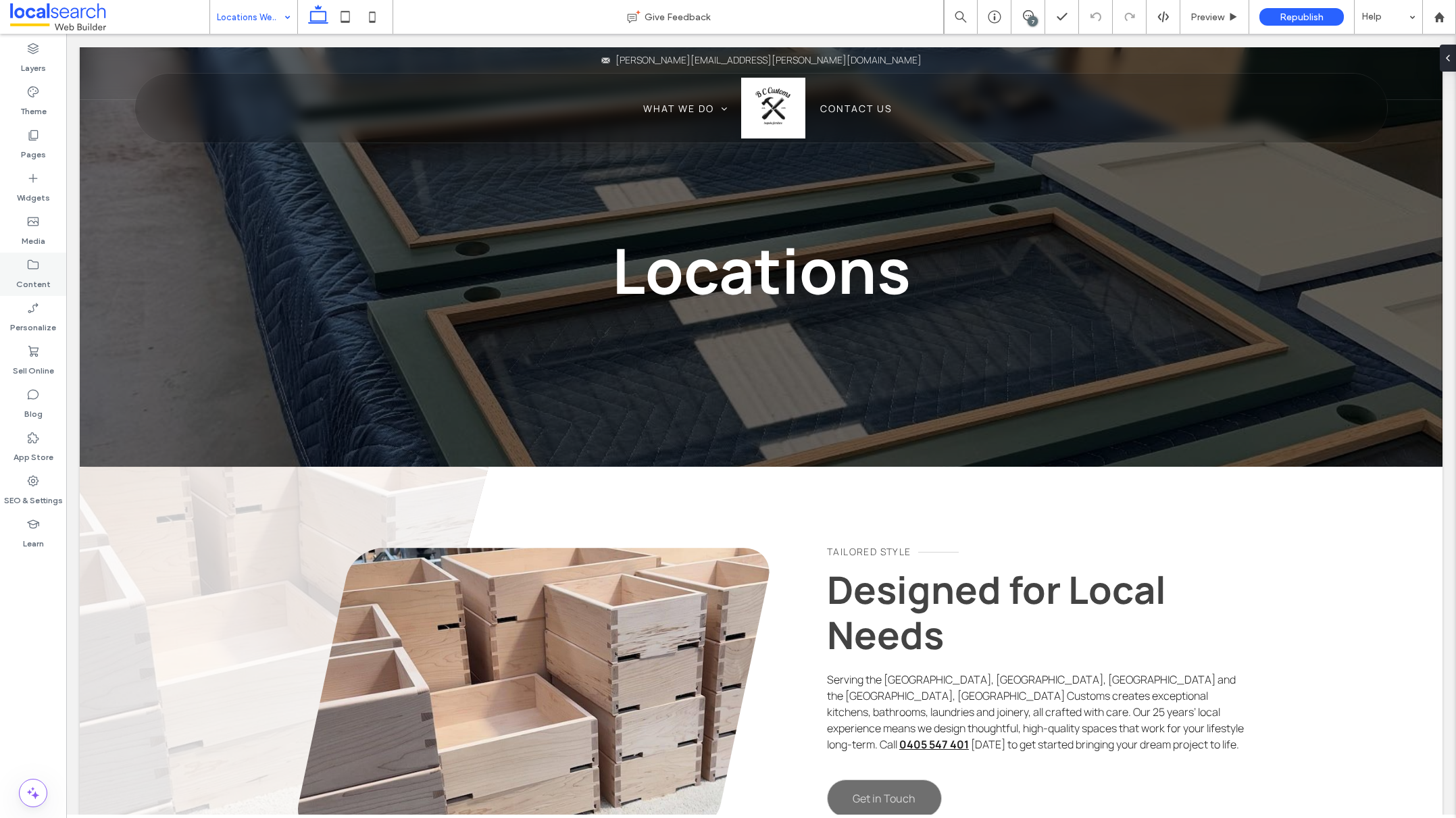
click at [28, 262] on use at bounding box center [33, 265] width 11 height 10
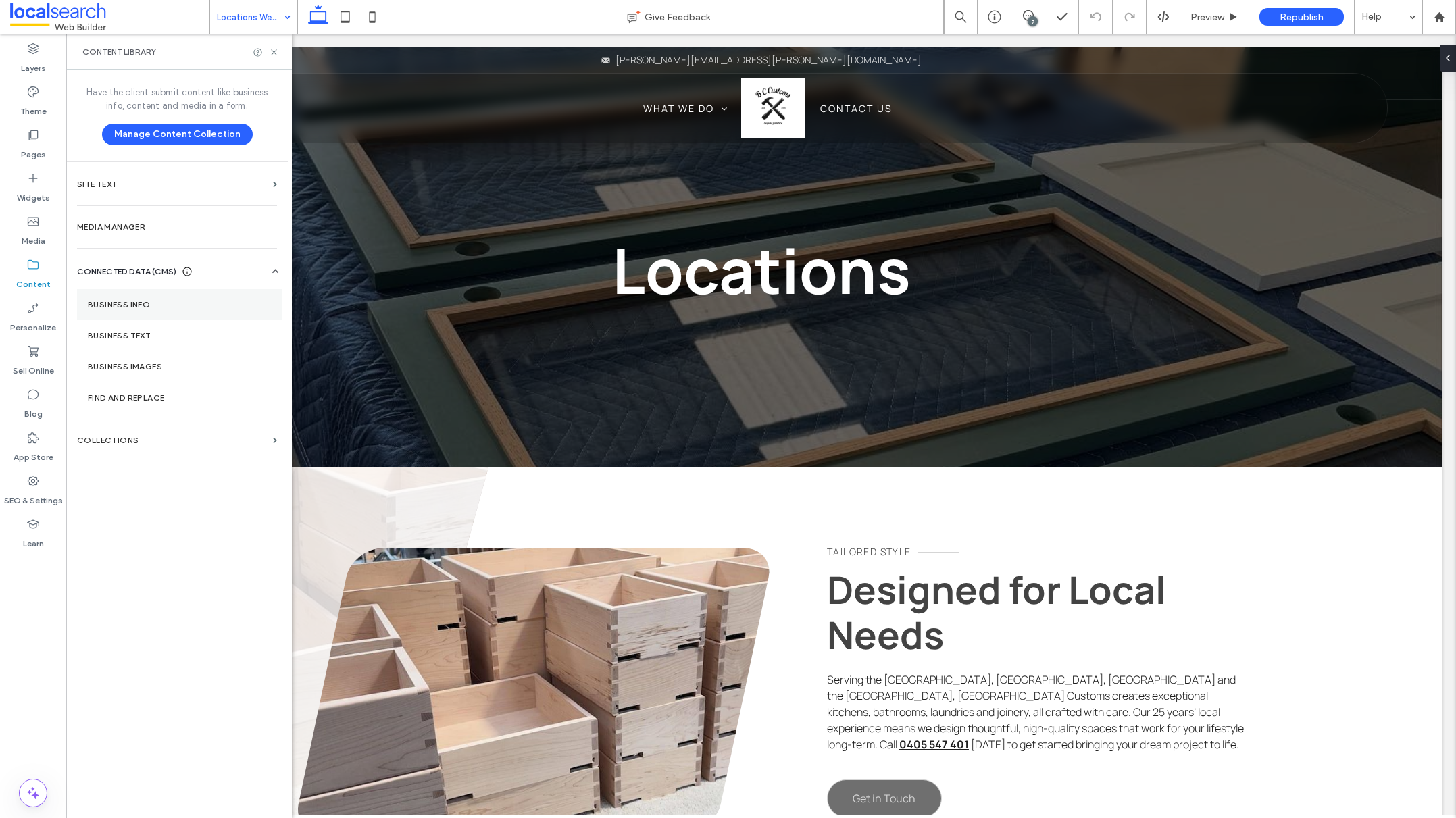
click at [203, 301] on label "Business Info" at bounding box center [179, 304] width 184 height 10
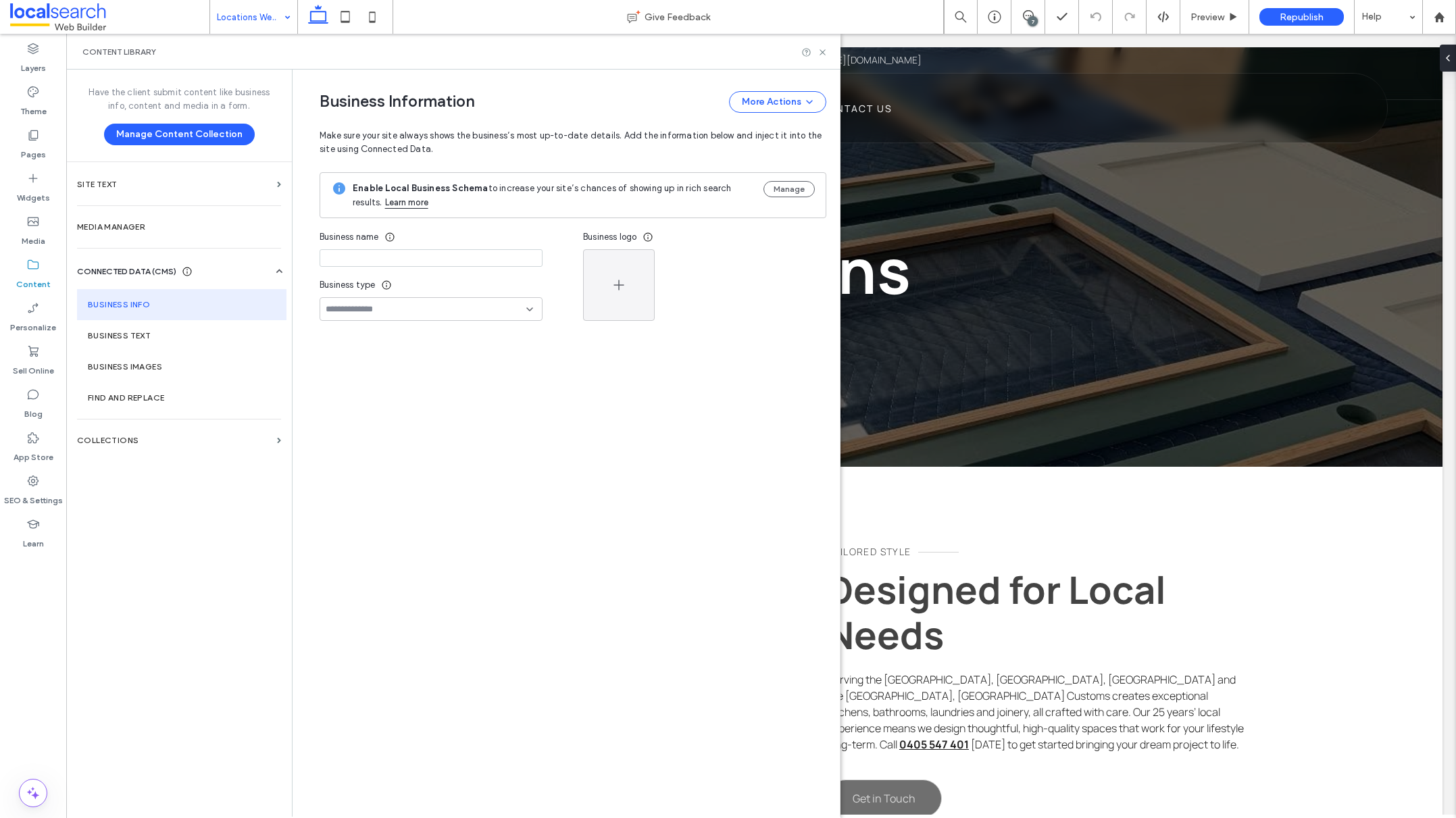
type input "**********"
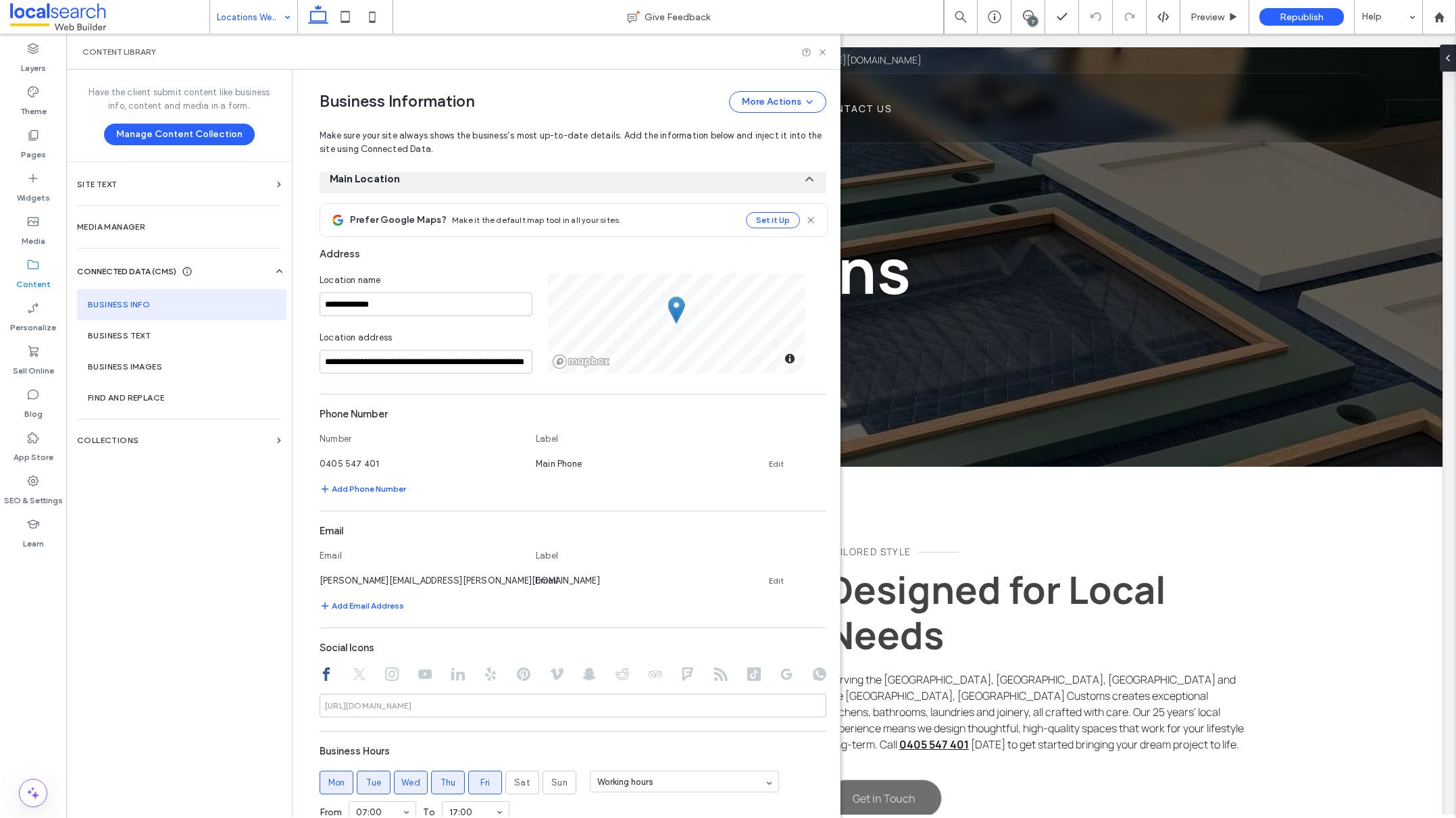
scroll to position [183, 0]
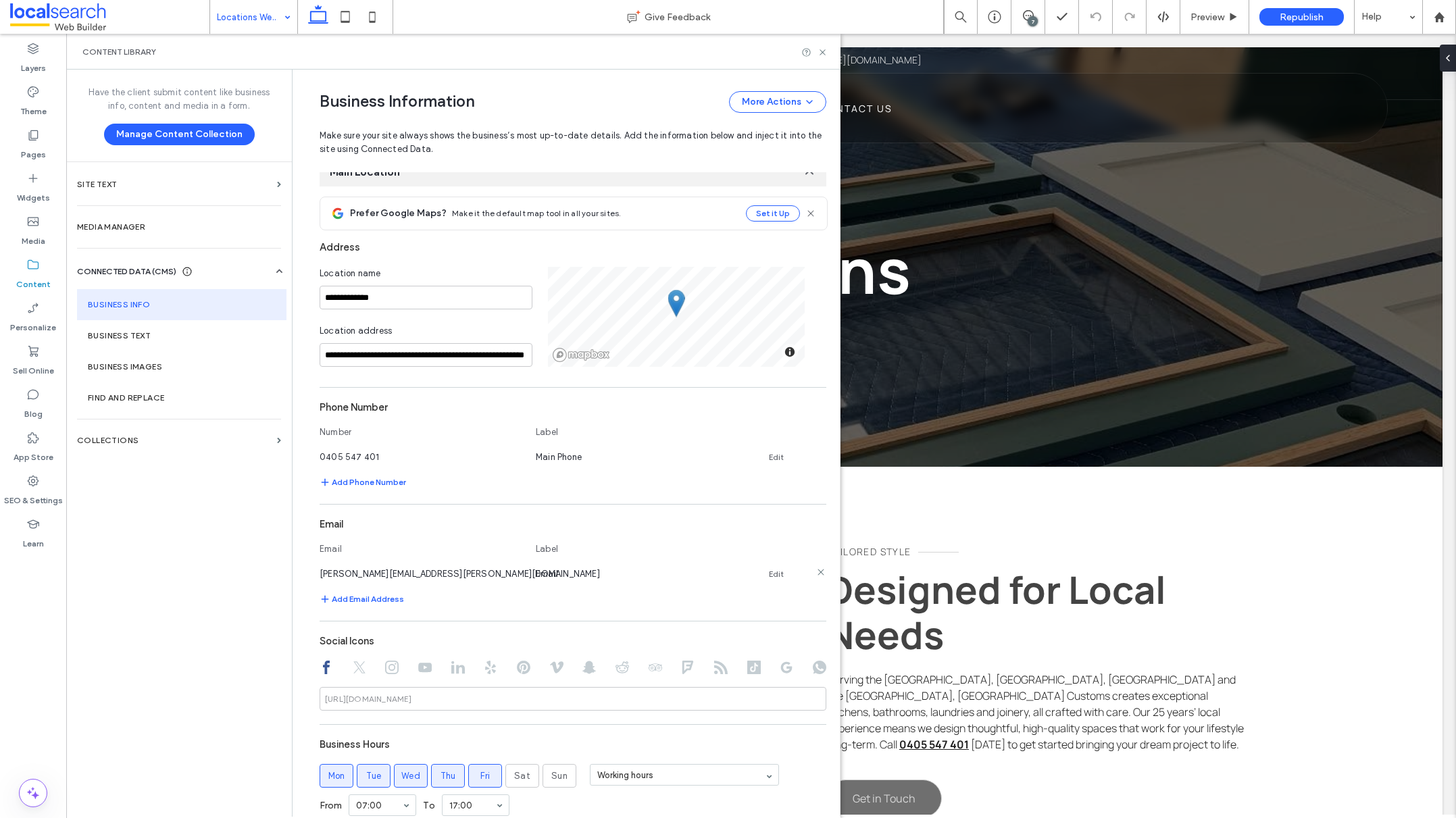
click at [770, 573] on link "Edit" at bounding box center [776, 574] width 15 height 11
type input "**********"
click at [765, 570] on button "Save" at bounding box center [779, 571] width 61 height 21
click at [827, 58] on div "Content Library" at bounding box center [453, 51] width 774 height 36
click at [826, 49] on icon at bounding box center [823, 52] width 10 height 10
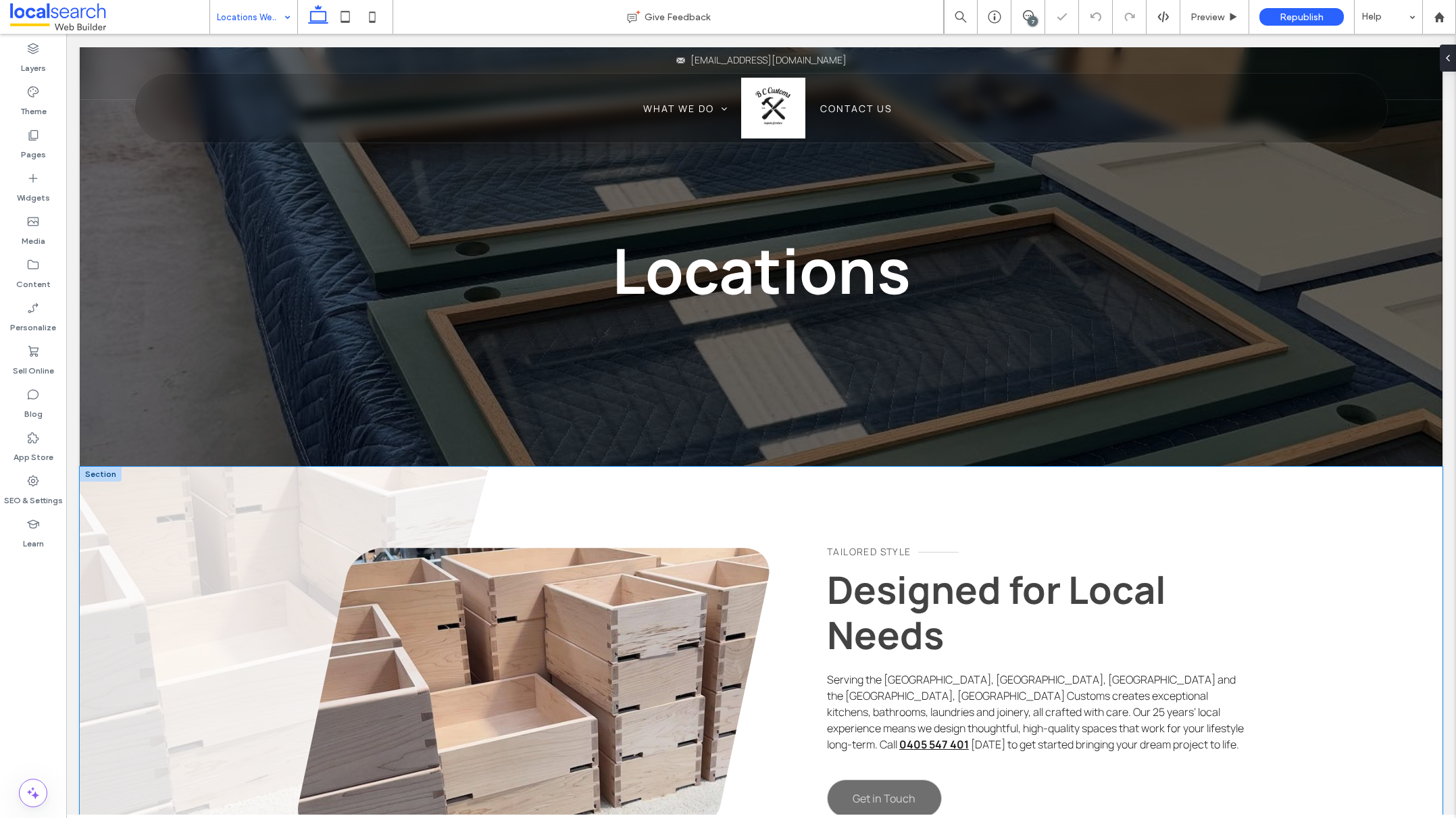
scroll to position [0, 0]
click at [59, 276] on div "Content" at bounding box center [33, 274] width 66 height 43
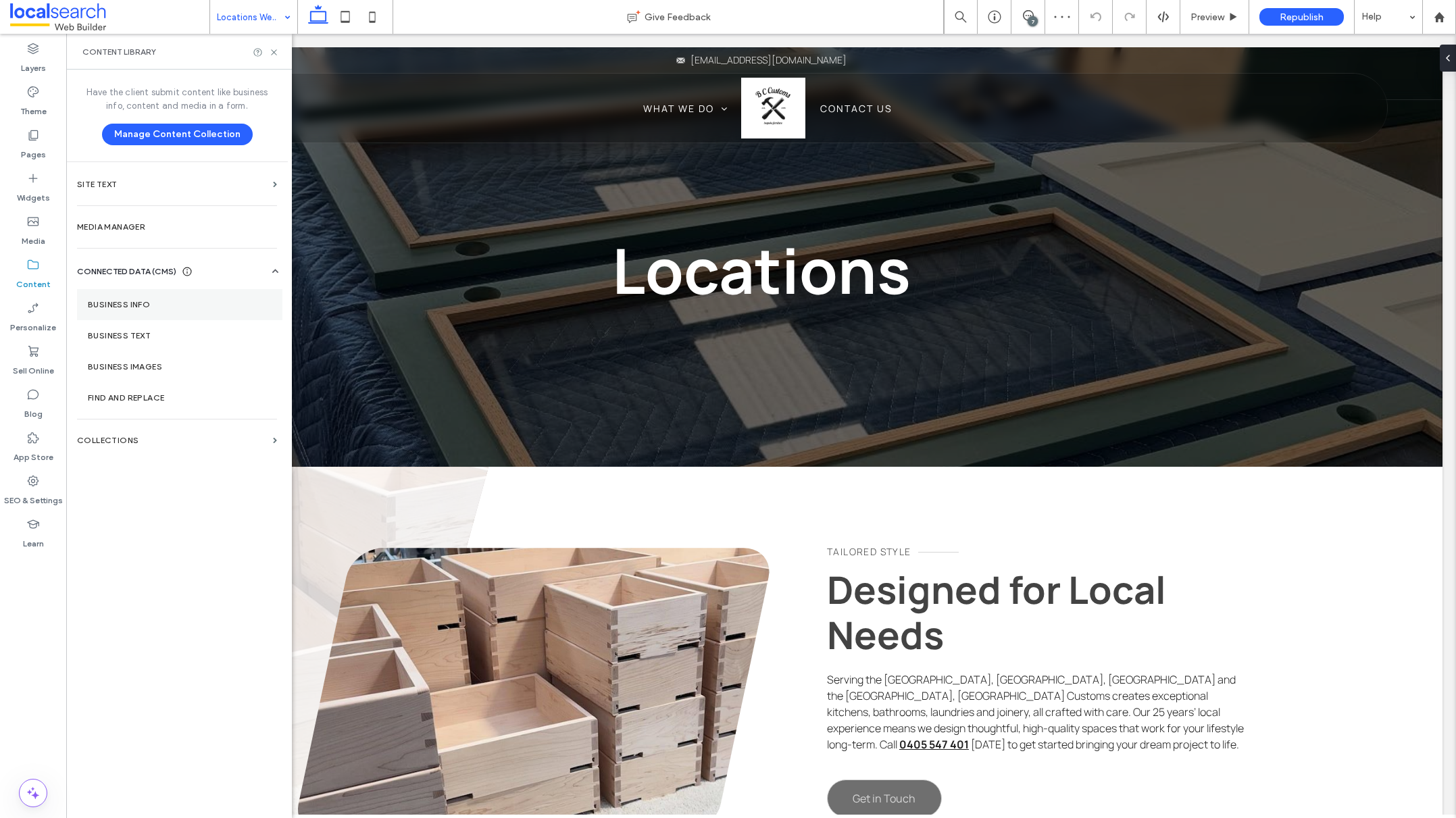
click at [193, 301] on label "Business Info" at bounding box center [179, 304] width 184 height 10
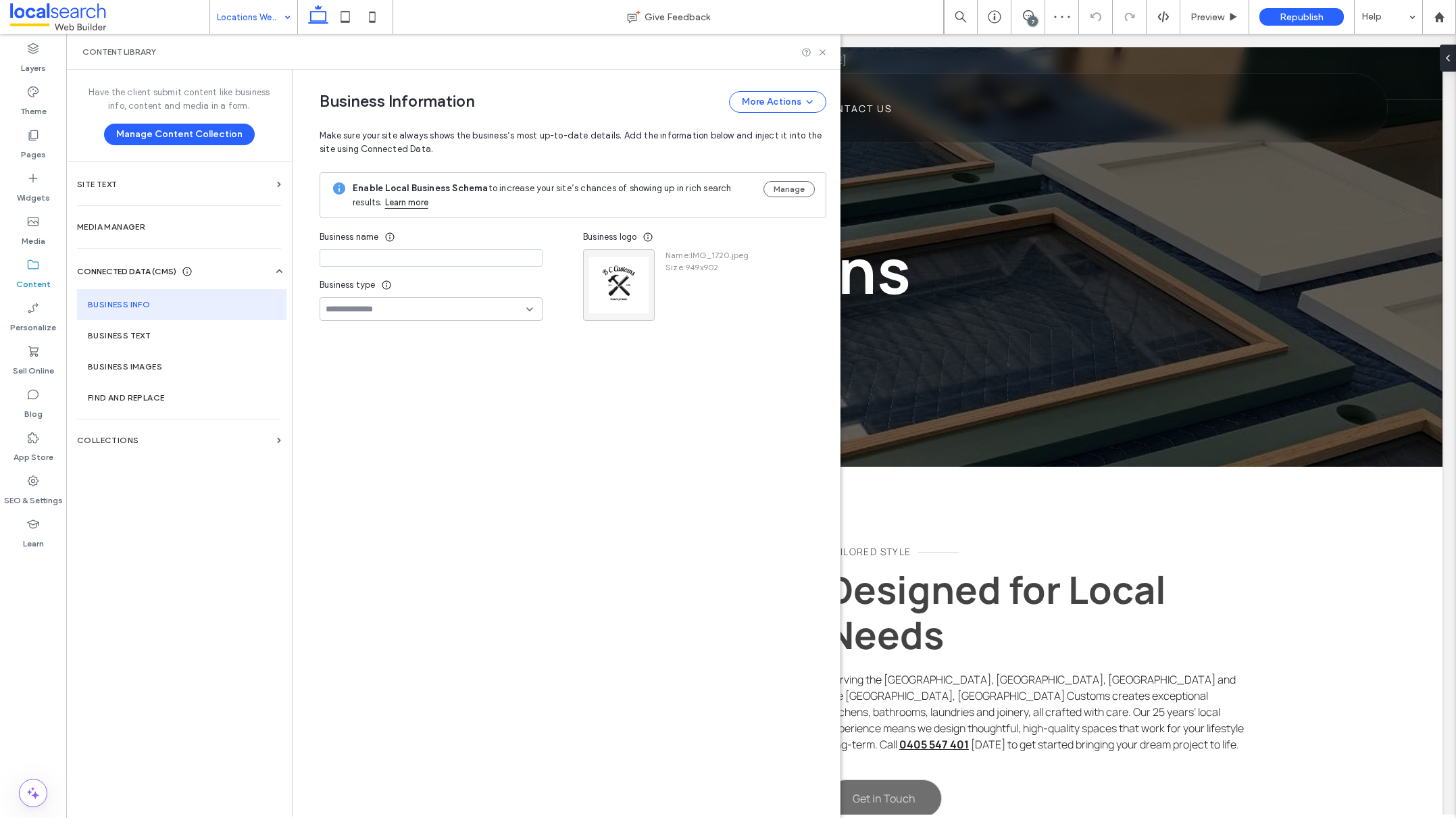
type input "**********"
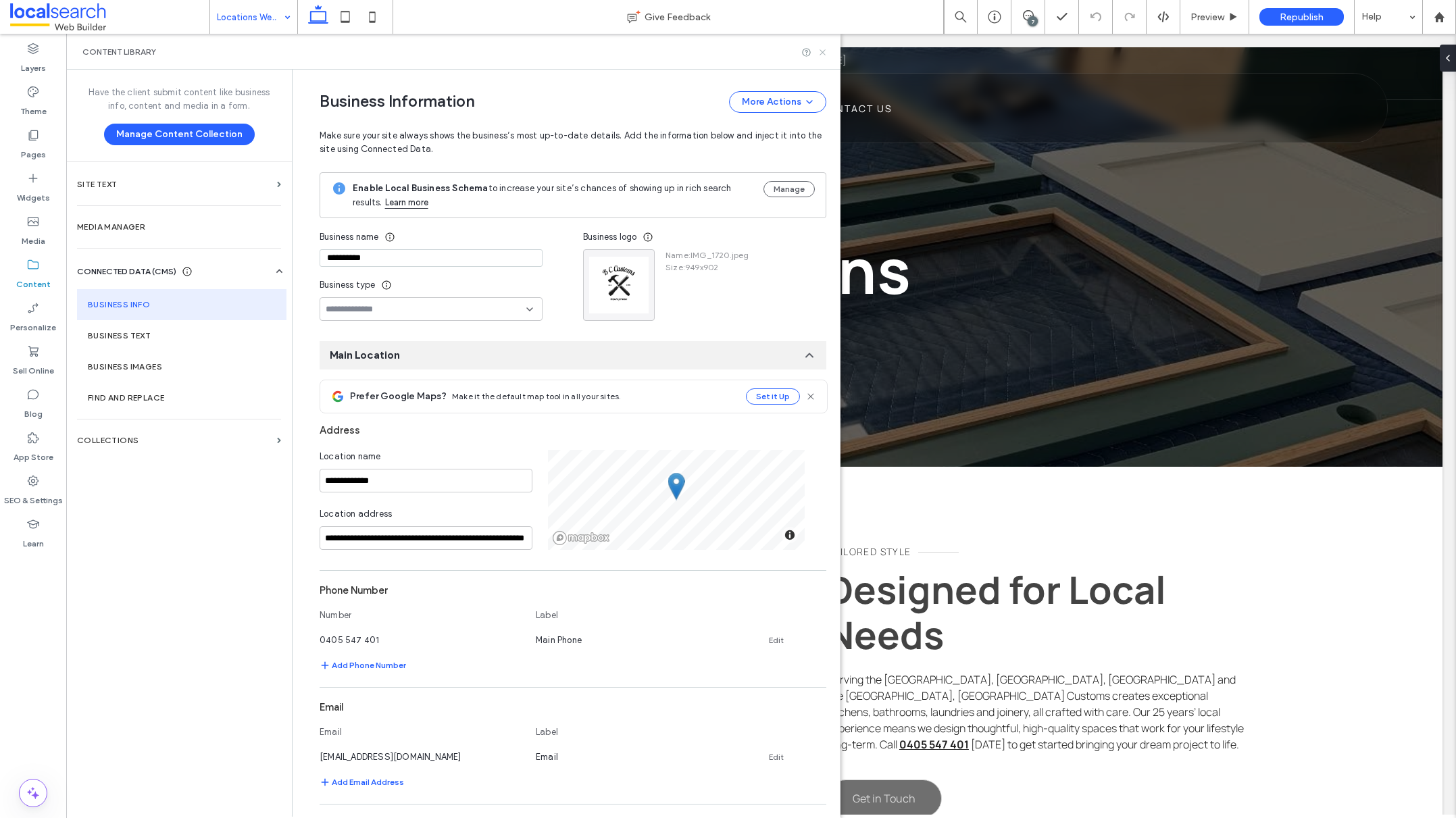
drag, startPoint x: 827, startPoint y: 56, endPoint x: 346, endPoint y: 169, distance: 494.1
click at [827, 56] on icon at bounding box center [823, 52] width 10 height 10
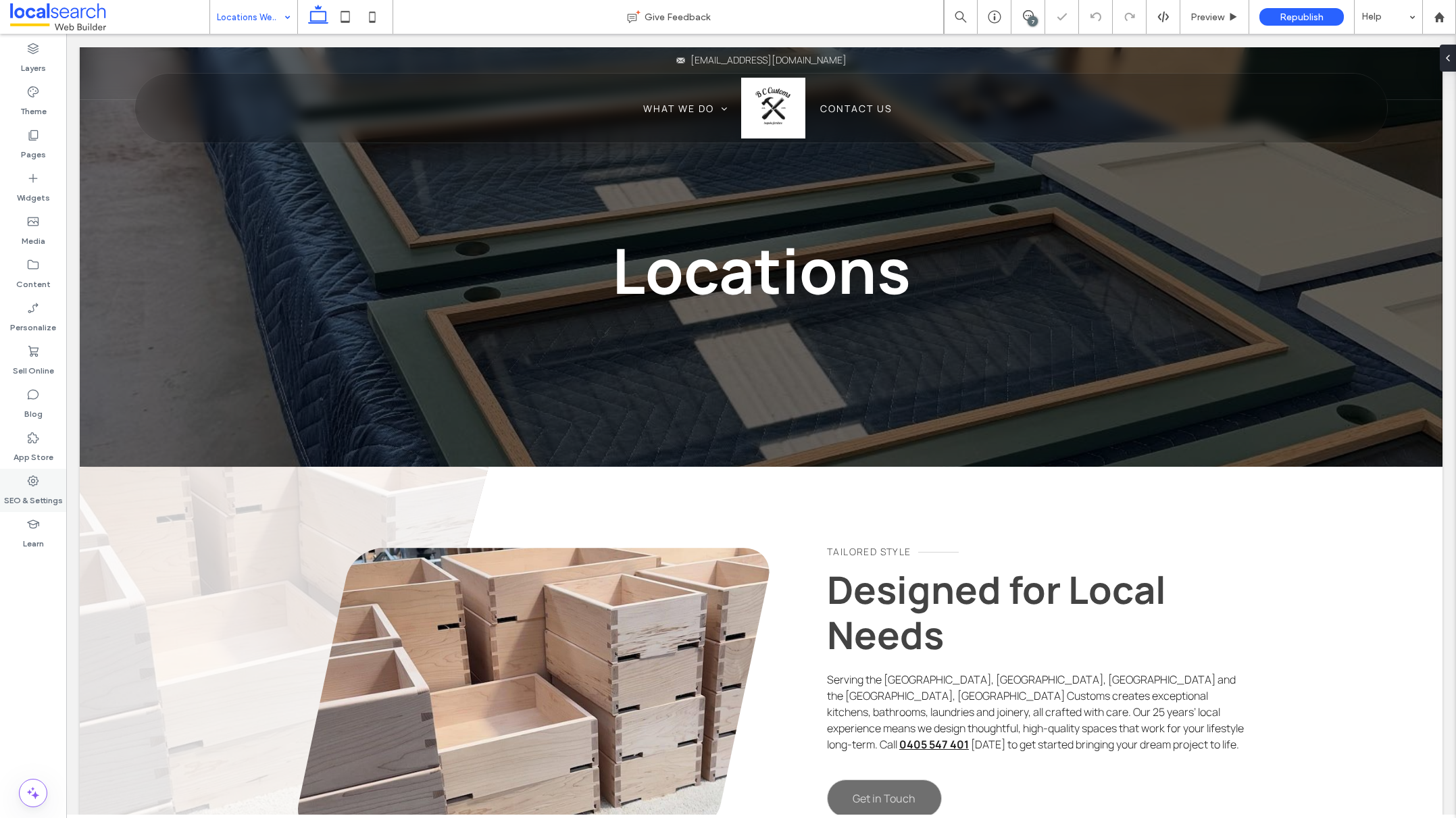
click at [32, 495] on label "SEO & Settings" at bounding box center [34, 497] width 59 height 19
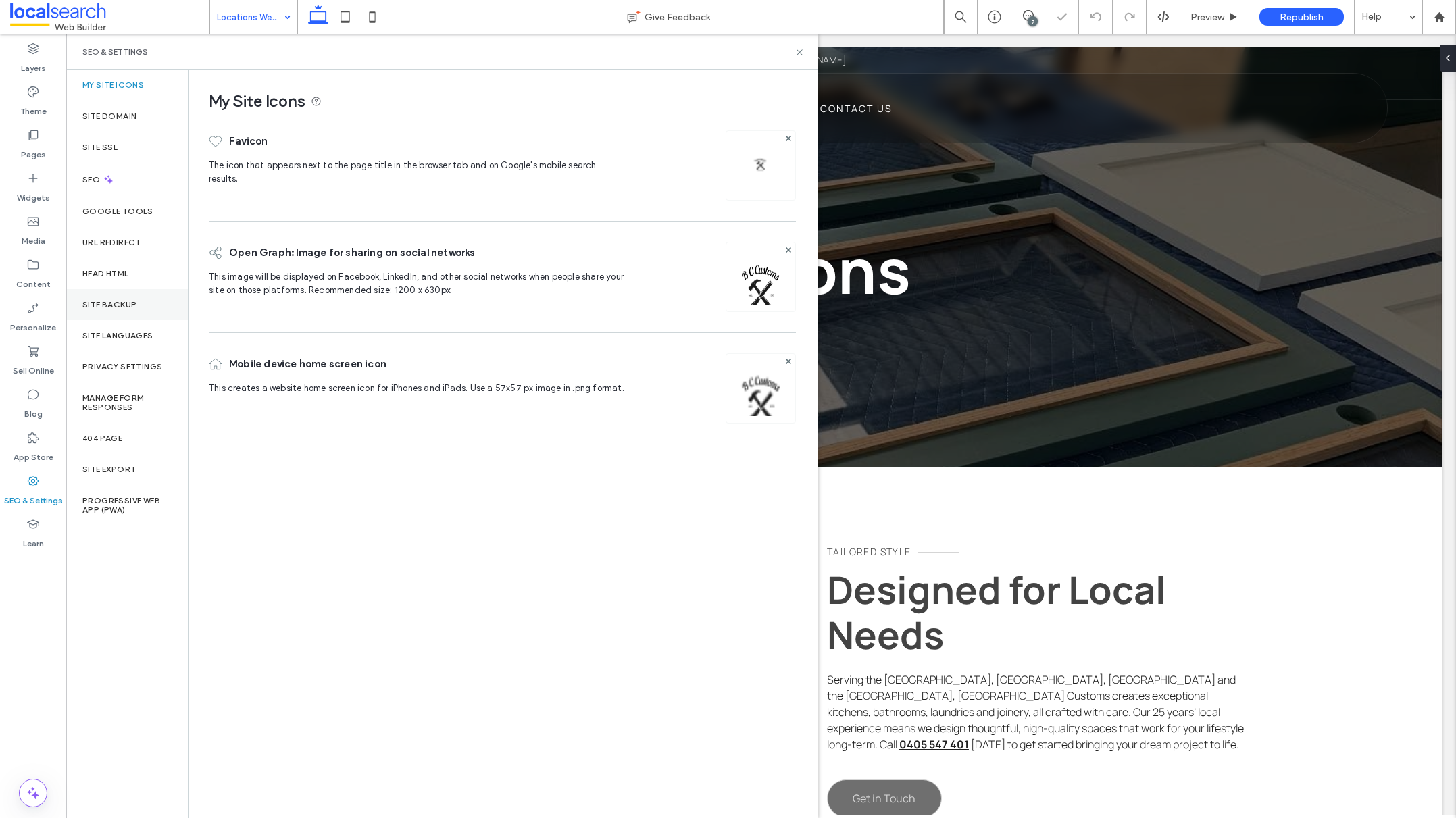
click at [118, 294] on div "Site Backup" at bounding box center [126, 304] width 121 height 31
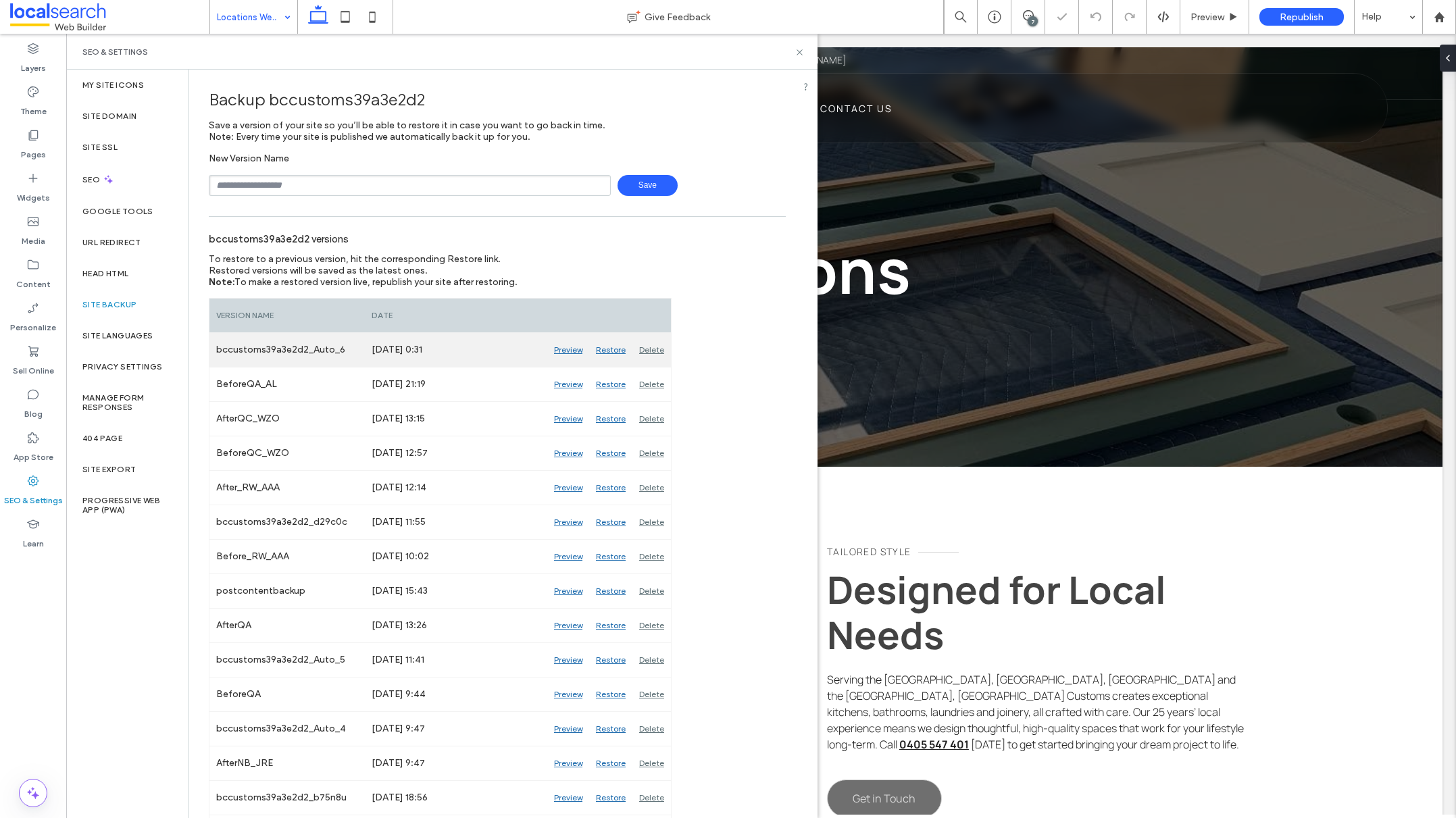
click at [656, 349] on div "Delete" at bounding box center [652, 350] width 38 height 34
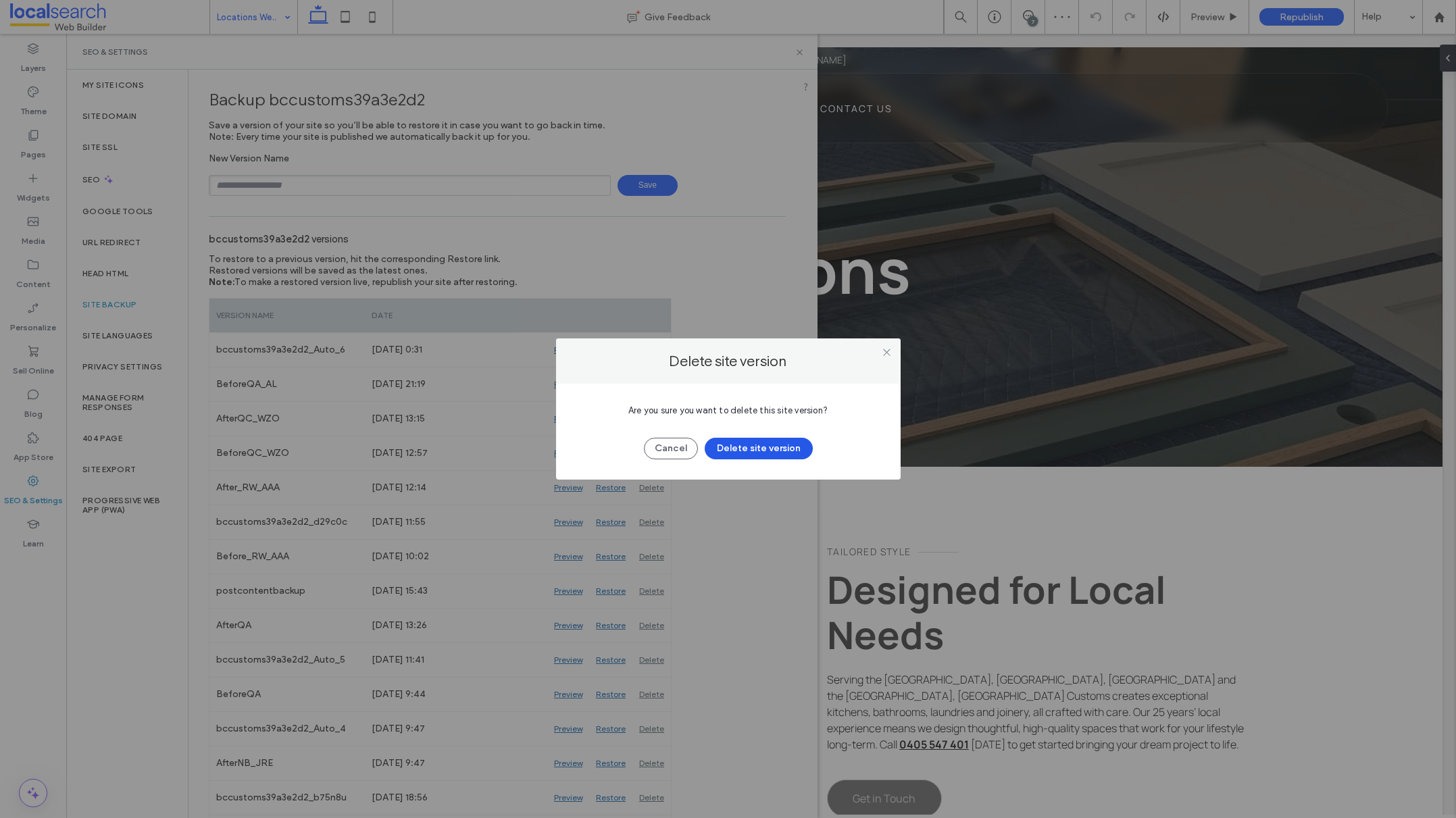
click at [765, 448] on button "Delete site version" at bounding box center [758, 448] width 108 height 21
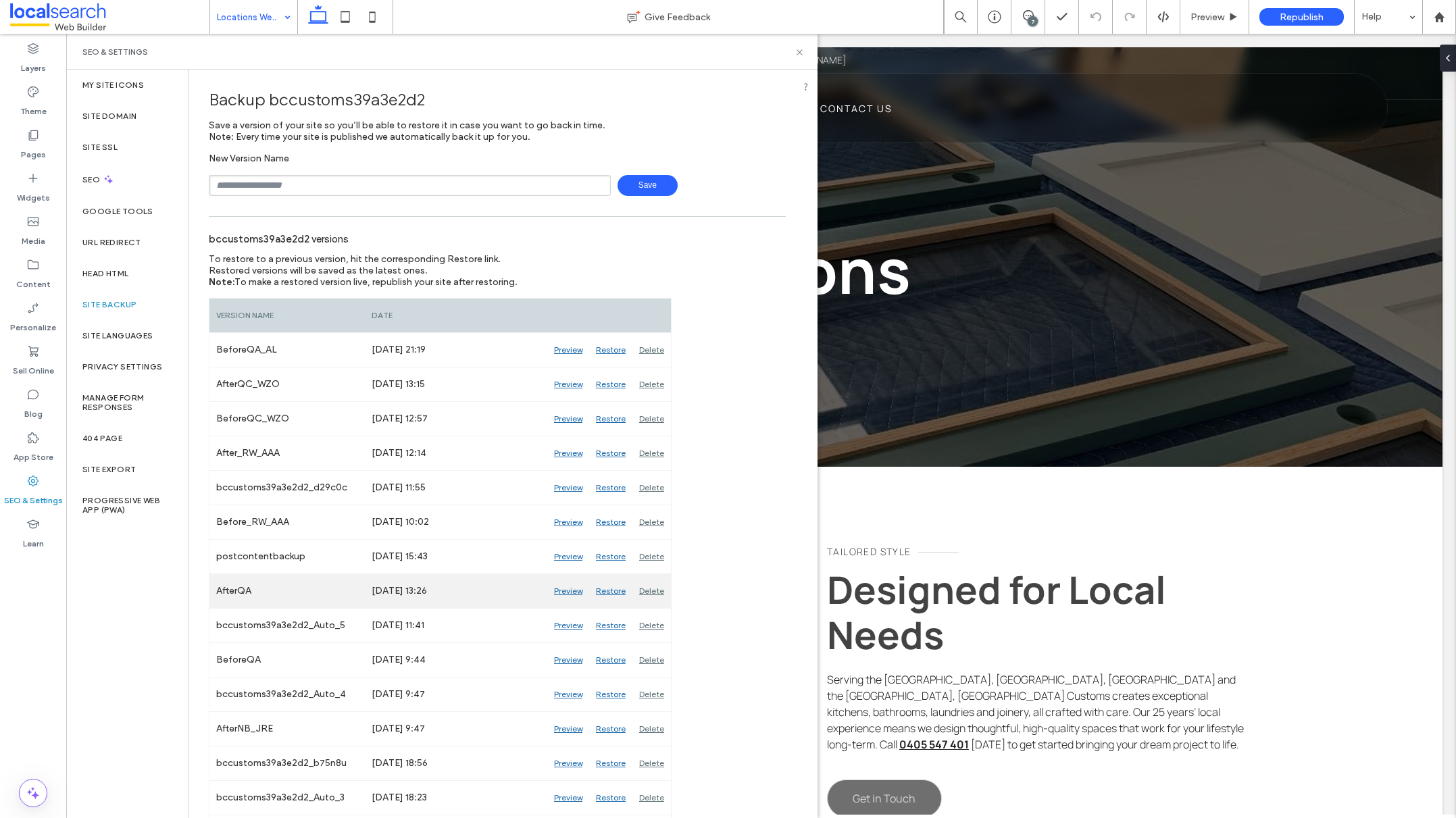
click at [566, 589] on div "Preview" at bounding box center [568, 591] width 42 height 34
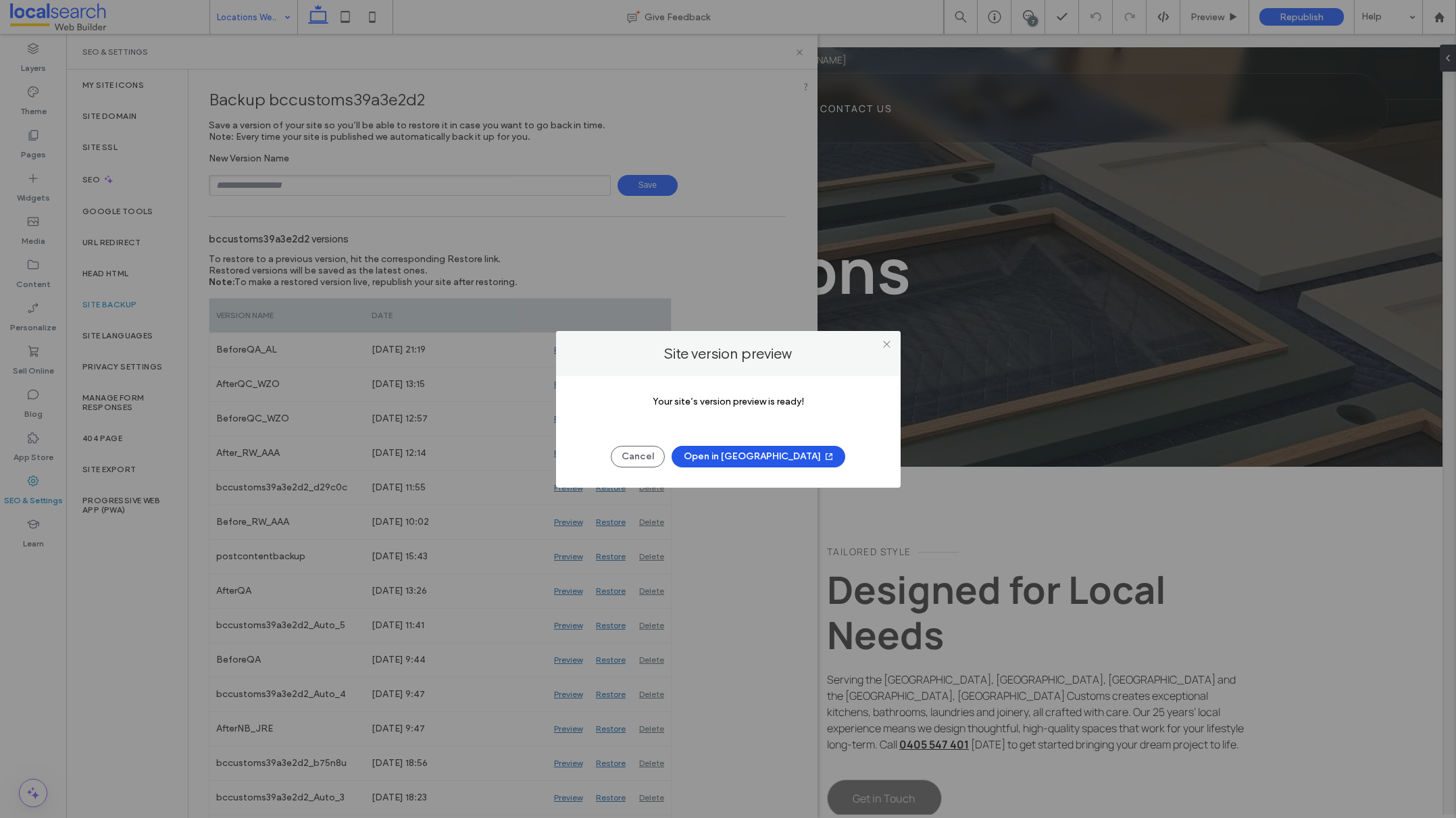
click at [743, 461] on button "Open in New Tab" at bounding box center [758, 456] width 174 height 21
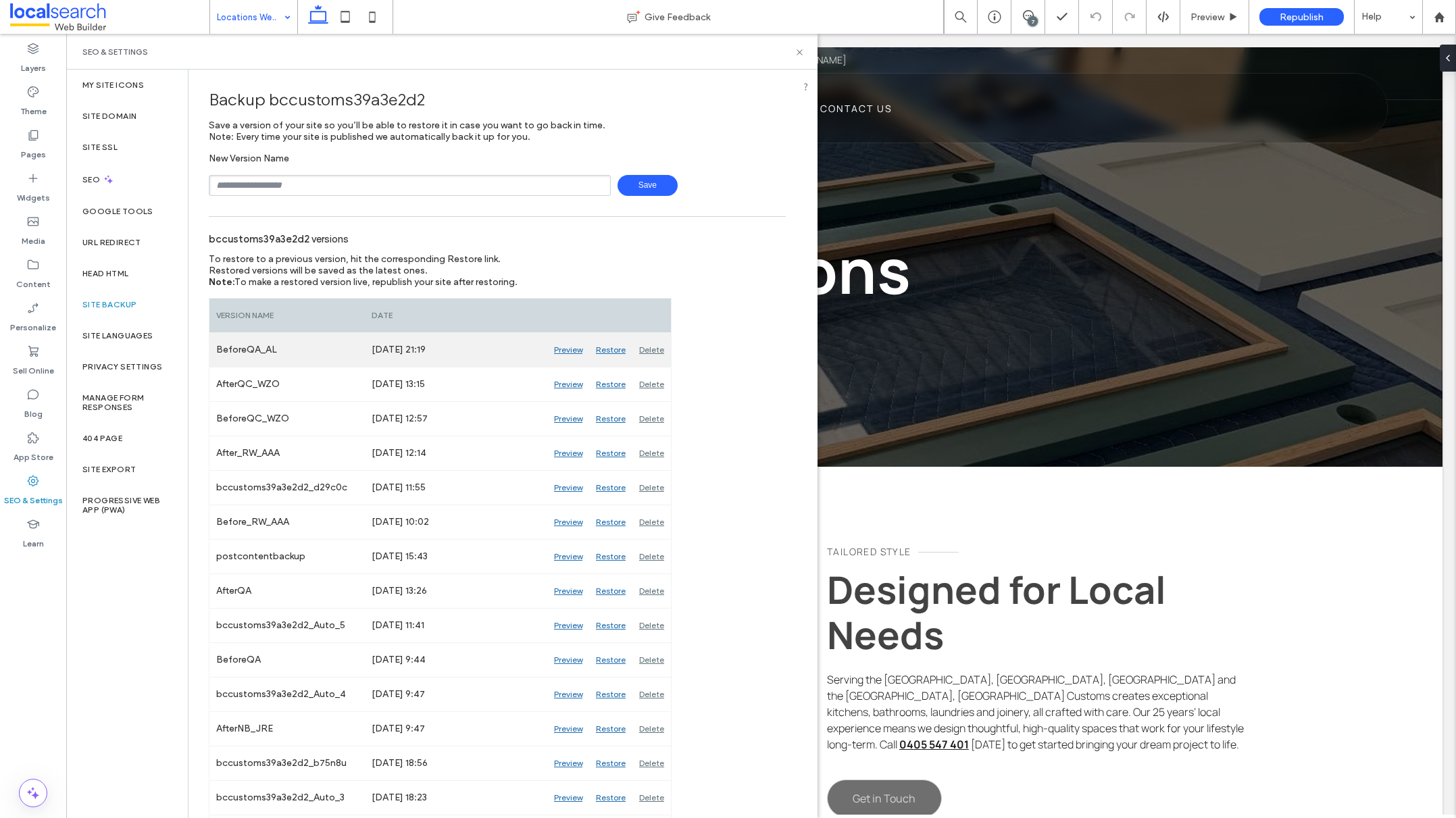
click at [568, 351] on div "Preview" at bounding box center [568, 350] width 42 height 34
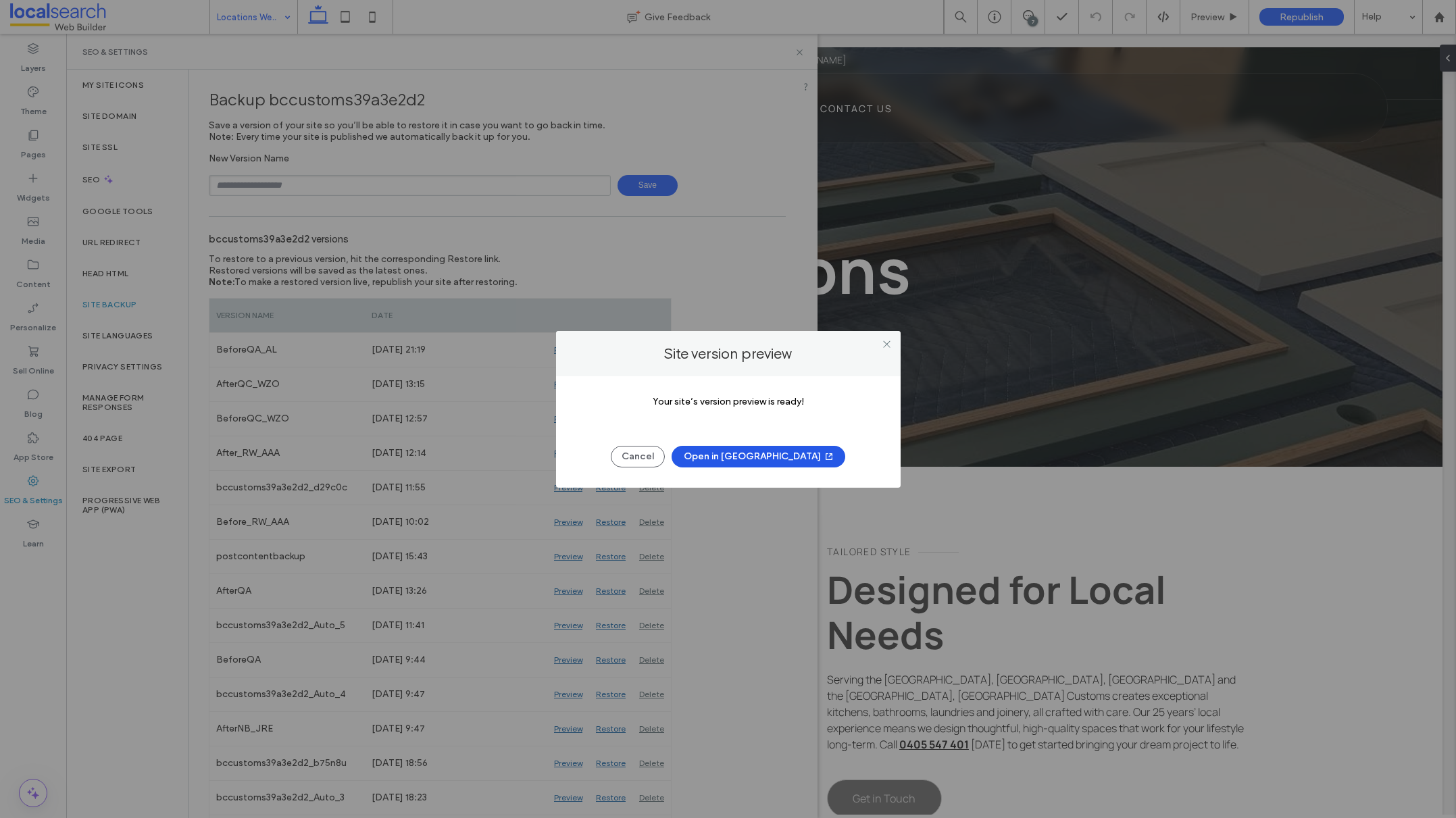
click at [761, 456] on button "Open in New Tab" at bounding box center [758, 456] width 174 height 21
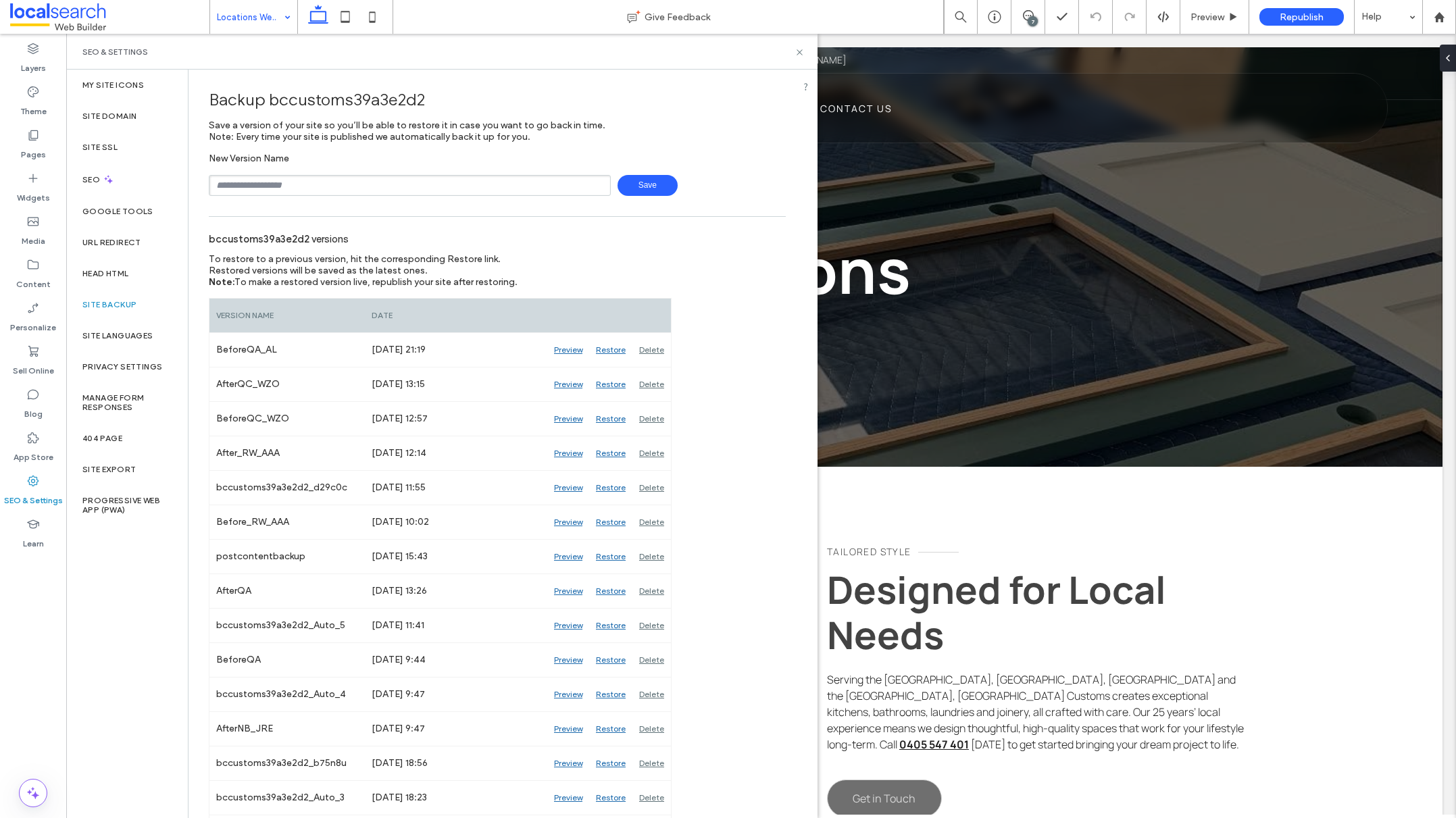
click at [766, 284] on div "bccustoms39a3e2d2 versions To restore to a previous version, hit the correspond…" at bounding box center [497, 623] width 577 height 798
click at [800, 54] on icon at bounding box center [799, 52] width 10 height 10
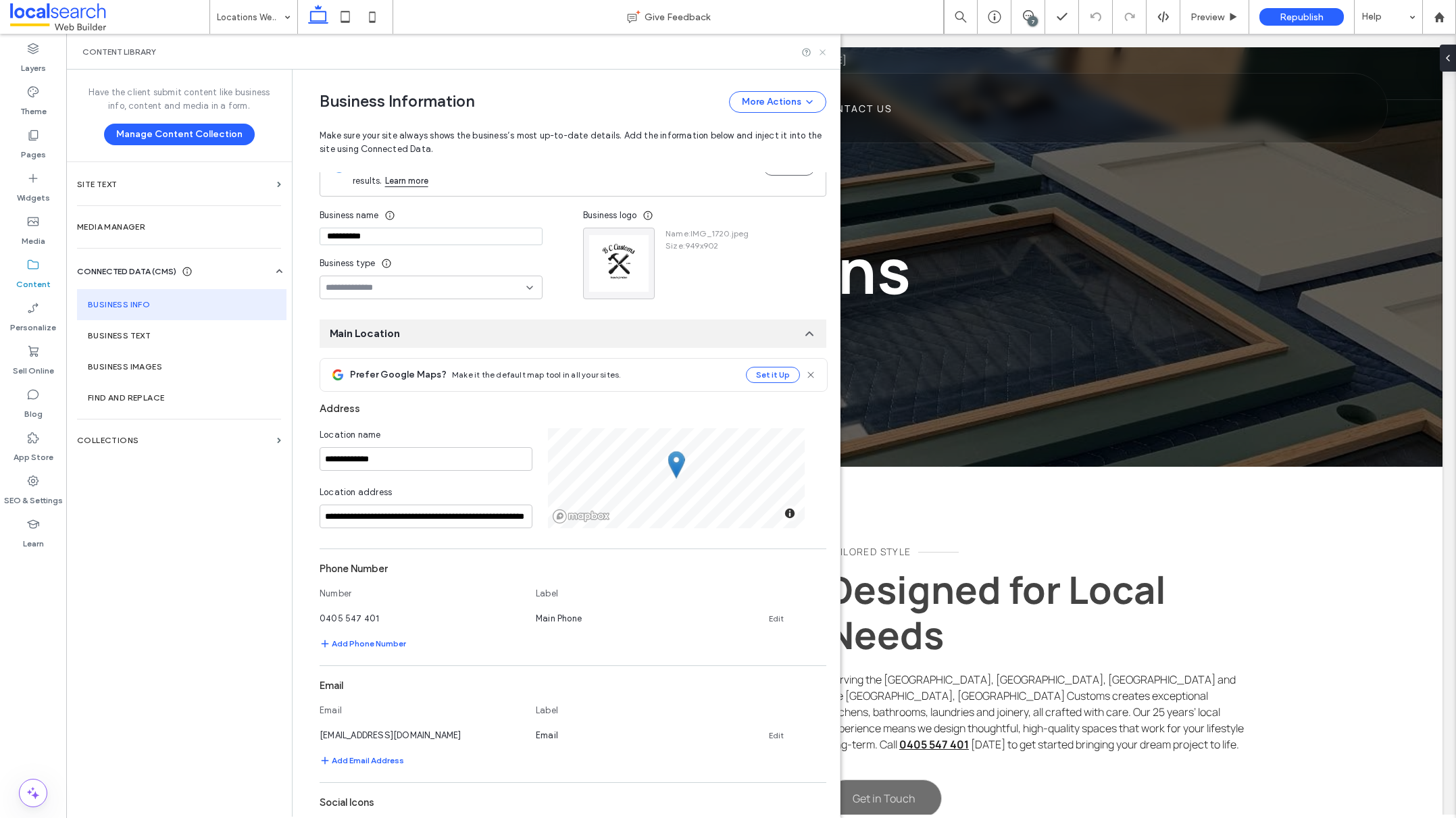
click at [826, 54] on icon at bounding box center [823, 52] width 10 height 10
